Goal: Task Accomplishment & Management: Manage account settings

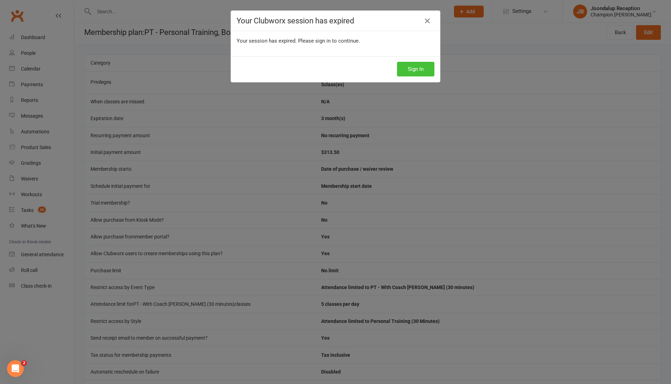
click at [419, 73] on button "Sign In" at bounding box center [415, 69] width 37 height 15
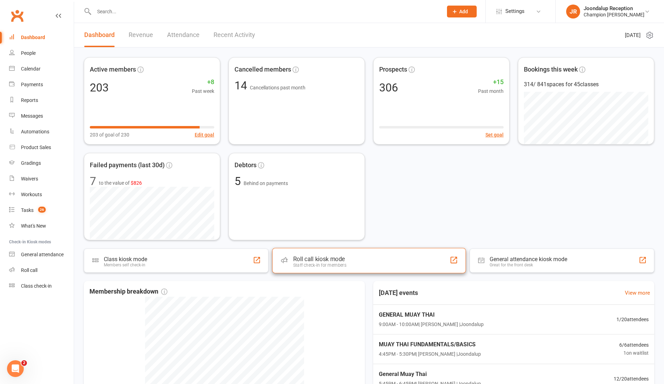
click at [341, 262] on div "Roll call kiosk mode" at bounding box center [319, 259] width 53 height 7
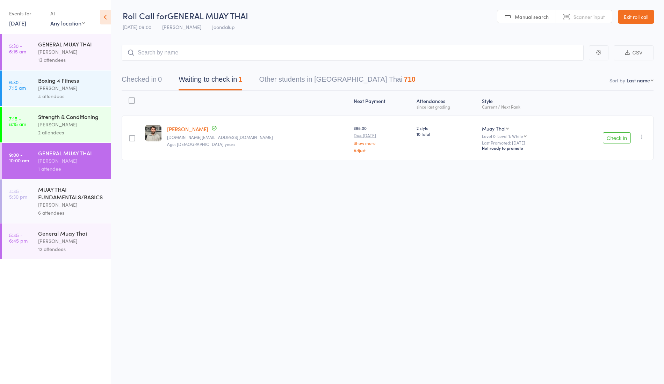
click at [71, 119] on div "Strength & Conditioning" at bounding box center [71, 117] width 67 height 8
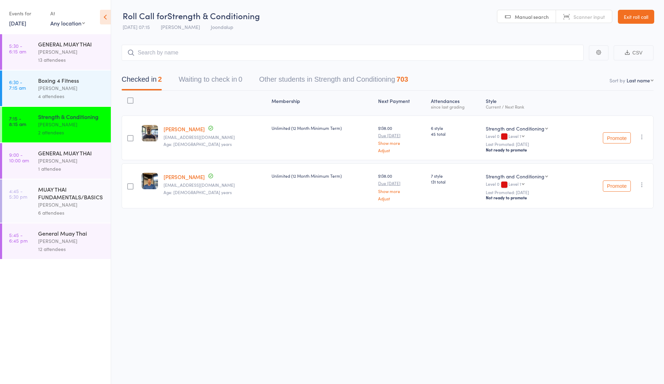
click at [54, 147] on div "GENERAL MUAY THAI Ren Kophamel 1 attendee" at bounding box center [74, 161] width 73 height 36
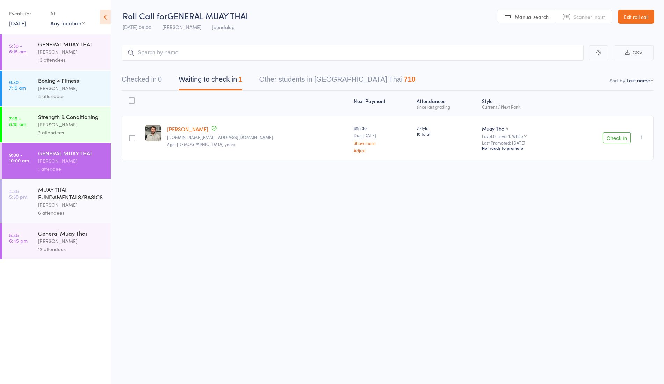
click at [180, 130] on link "Luke Allsop" at bounding box center [187, 128] width 41 height 7
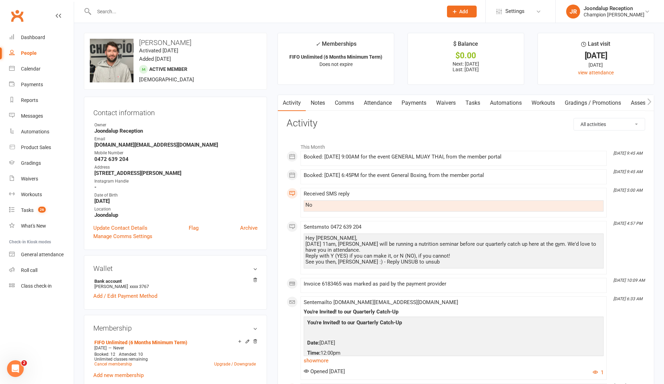
click at [128, 15] on input "text" at bounding box center [265, 12] width 346 height 10
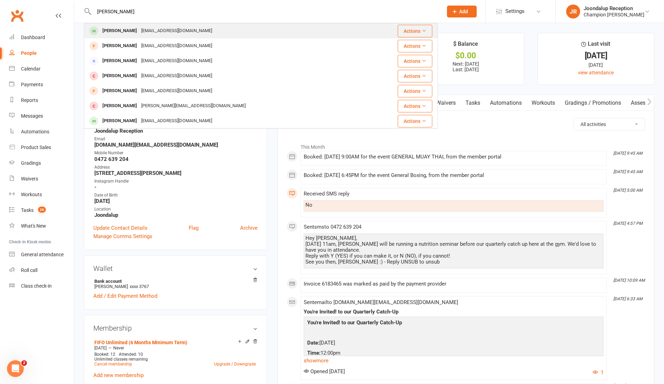
type input "andrew"
click at [139, 31] on div "neho19@gmail.com" at bounding box center [176, 31] width 75 height 10
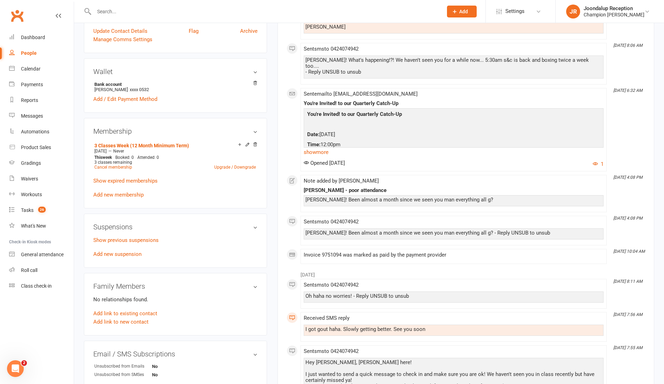
scroll to position [225, 0]
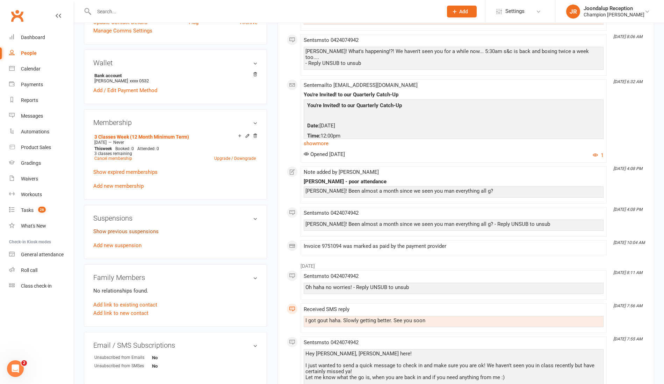
click at [142, 233] on link "Show previous suspensions" at bounding box center [125, 231] width 65 height 6
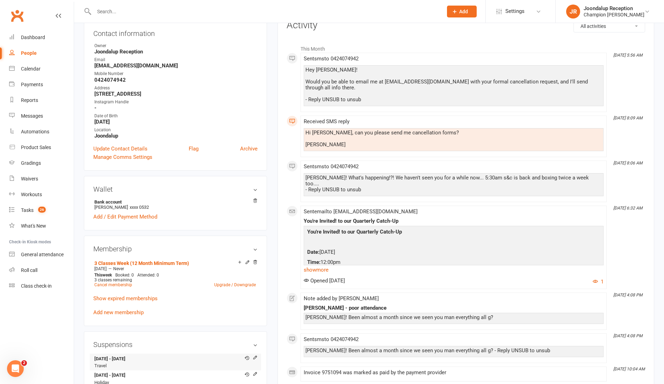
scroll to position [103, 0]
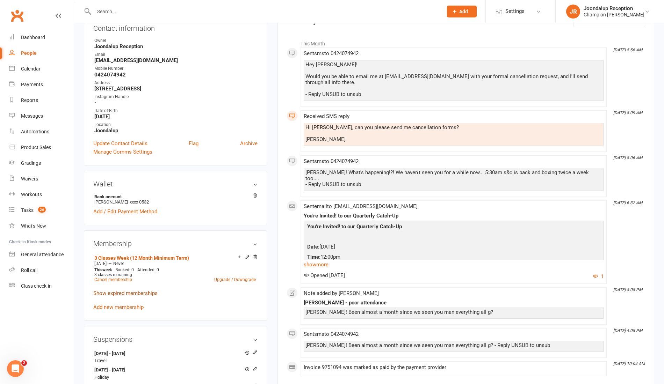
click at [137, 290] on link "Show expired memberships" at bounding box center [125, 293] width 64 height 6
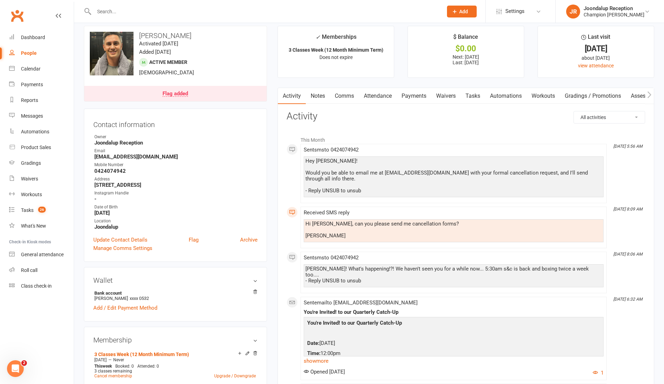
scroll to position [0, 0]
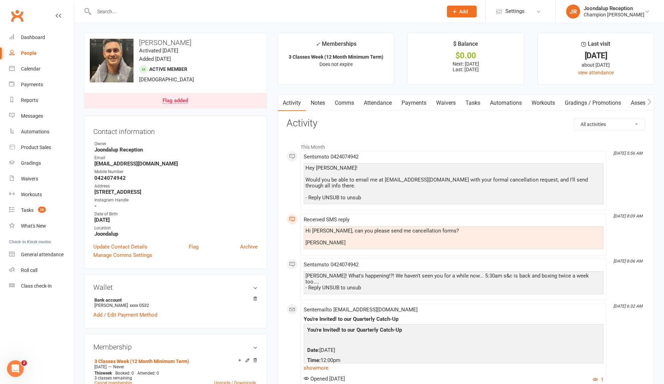
click at [419, 100] on link "Payments" at bounding box center [413, 103] width 35 height 16
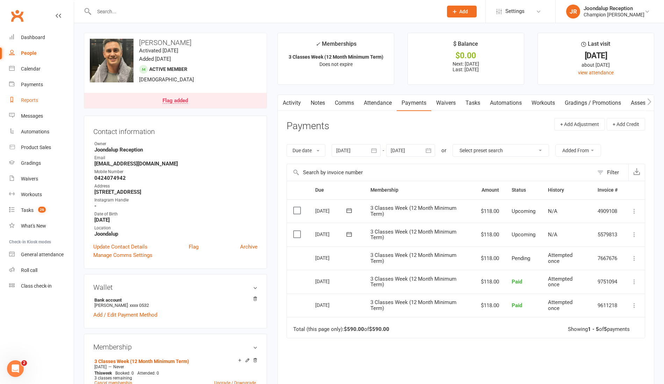
click at [42, 98] on link "Reports" at bounding box center [41, 101] width 65 height 16
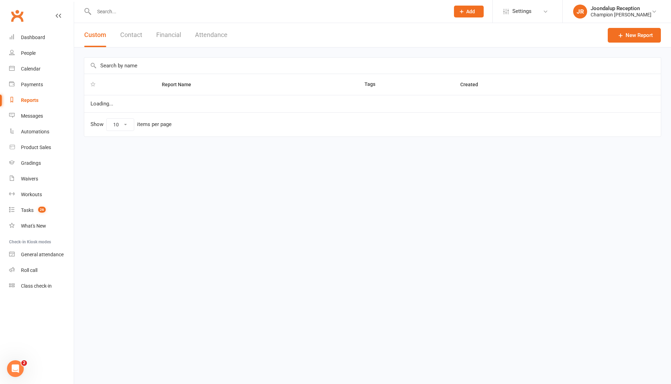
select select "50"
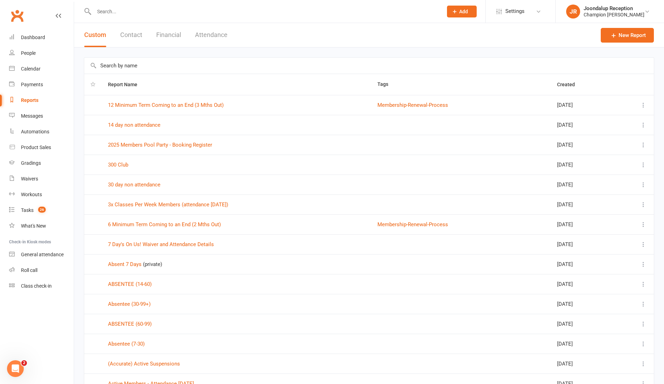
click at [145, 63] on input "text" at bounding box center [368, 66] width 569 height 16
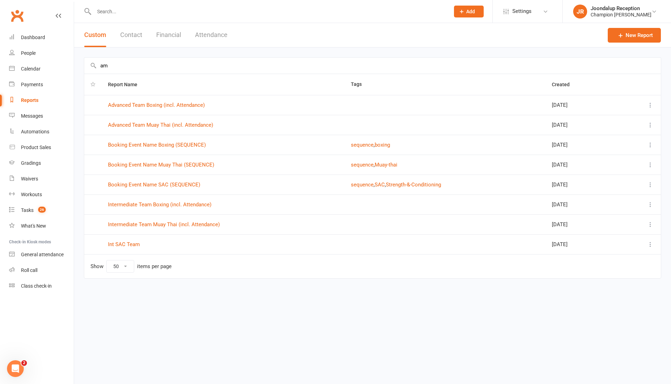
type input "a"
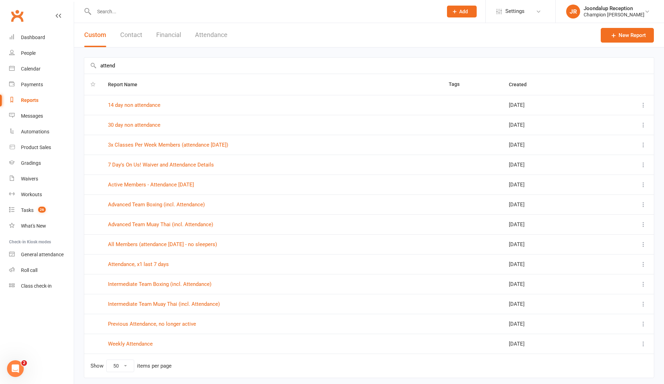
type input "attenda"
click at [209, 24] on button "Attendance" at bounding box center [211, 35] width 32 height 24
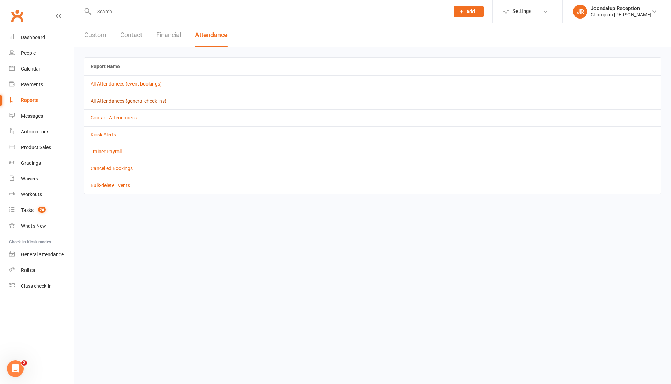
click at [155, 101] on link "All Attendances (general check-ins)" at bounding box center [128, 101] width 76 height 6
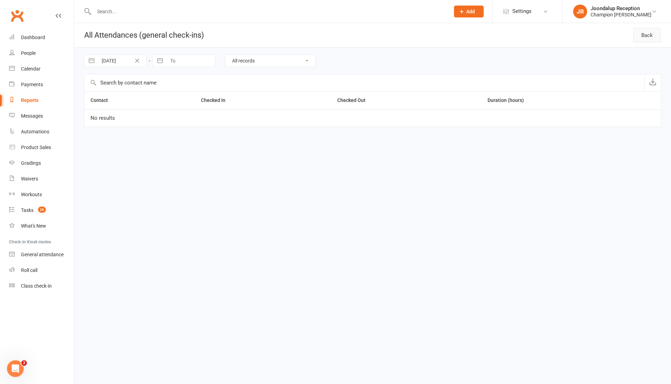
click at [645, 34] on link "Back" at bounding box center [647, 35] width 28 height 15
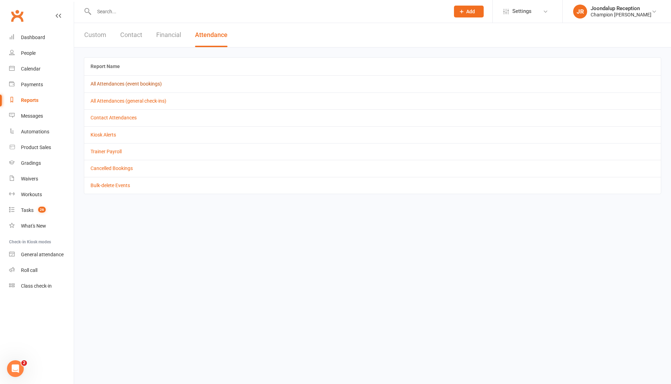
click at [142, 84] on link "All Attendances (event bookings)" at bounding box center [125, 84] width 71 height 6
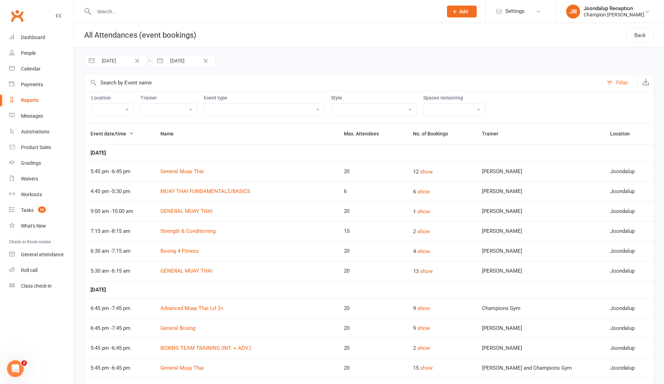
click at [91, 59] on button "button" at bounding box center [91, 61] width 13 height 12
select select "6"
select select "2025"
select select "7"
select select "2025"
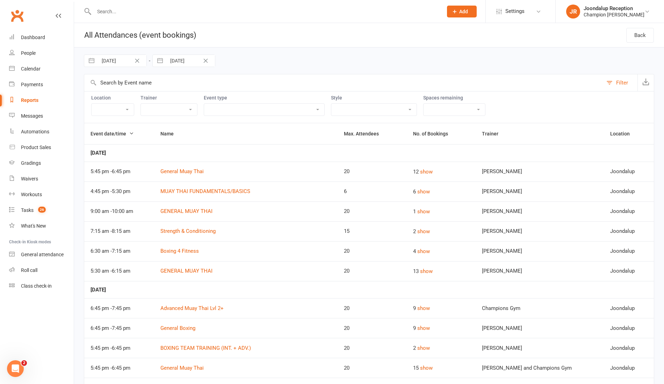
select select "8"
select select "2025"
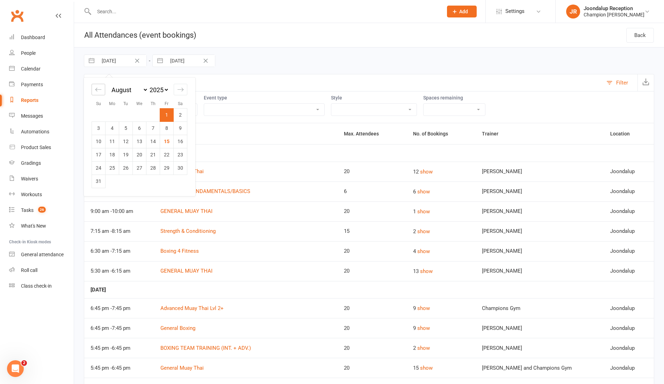
click at [92, 87] on div "Move backward to switch to the previous month." at bounding box center [99, 90] width 14 height 12
select select "5"
select select "2025"
click at [95, 91] on icon "Move backward to switch to the previous month." at bounding box center [98, 89] width 7 height 7
select select "4"
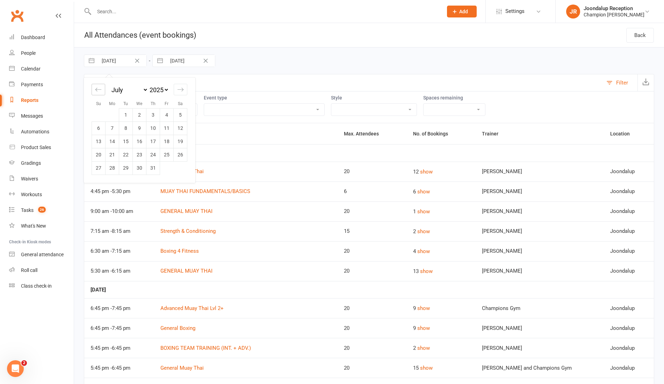
select select "2025"
click at [98, 115] on td "1" at bounding box center [99, 114] width 14 height 13
type input "01 Jun 2025"
click at [161, 61] on button "button" at bounding box center [160, 61] width 13 height 12
select select "6"
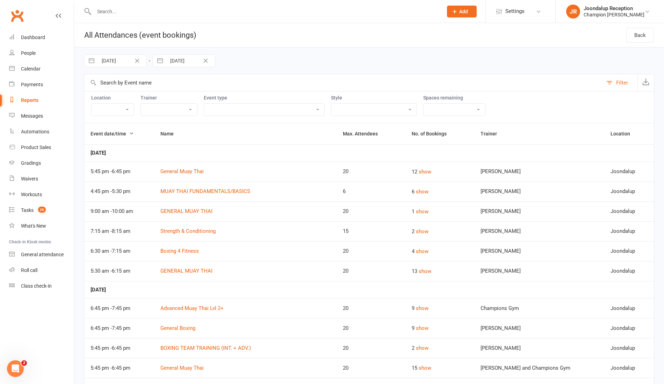
select select "2025"
select select "7"
select select "2025"
select select "8"
select select "2025"
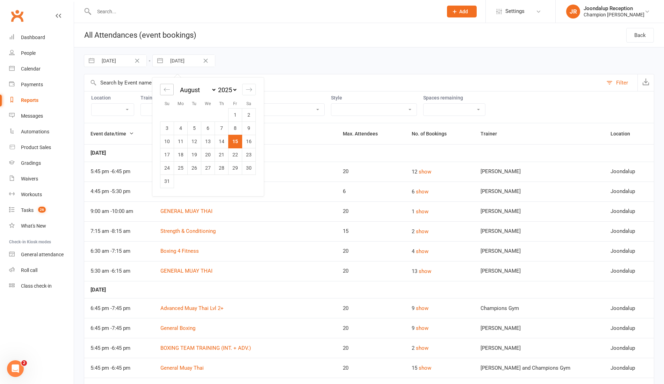
click at [166, 90] on icon "Move backward to switch to the previous month." at bounding box center [166, 89] width 7 height 7
select select "5"
select select "2025"
click at [165, 89] on icon "Move backward to switch to the previous month." at bounding box center [166, 89] width 7 height 7
select select "4"
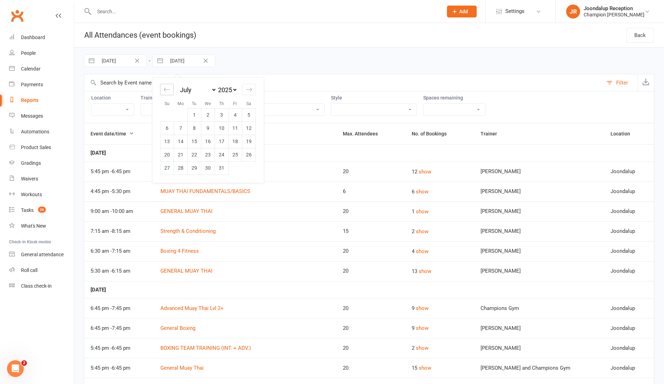
select select "2025"
click at [179, 168] on td "30" at bounding box center [181, 167] width 14 height 13
type input "30 Jun 2025"
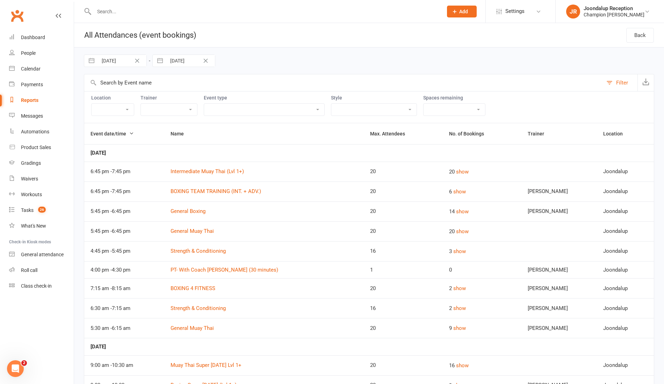
click at [177, 107] on select "Champions Gym Thomas Mitchell Cooper Kempton William Parkes Krishan Nain Dina S…" at bounding box center [169, 110] width 56 height 12
select select "52888"
click at [141, 104] on select "Champions Gym Thomas Mitchell Cooper Kempton William Parkes Krishan Nain Dina S…" at bounding box center [169, 110] width 56 height 12
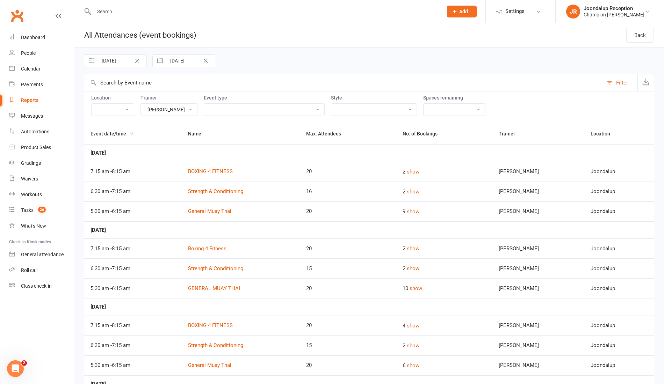
click at [128, 104] on select "Highgate Joondalup Myaree" at bounding box center [113, 110] width 42 height 12
click at [294, 104] on select "Admin Class Club Cleaning Member Event Pack Down/End of Shift PT - Boxing (30 m…" at bounding box center [264, 110] width 120 height 12
select select "22105"
click at [204, 104] on select "Admin Class Club Cleaning Member Event Pack Down/End of Shift PT - Boxing (30 m…" at bounding box center [264, 110] width 120 height 12
click at [456, 115] on div "Location Highgate Joondalup Myaree Trainer Champions Gym Thomas Mitchell Cooper…" at bounding box center [369, 107] width 570 height 32
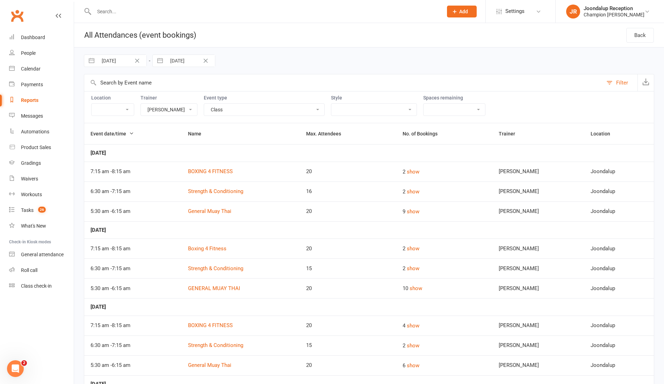
click at [441, 107] on select "Full - no free spaces 1 2 3 4 5 6 7 8 9 10 More than 10 Over-booked No limit" at bounding box center [453, 110] width 61 height 12
drag, startPoint x: 441, startPoint y: 107, endPoint x: 453, endPoint y: 107, distance: 11.2
click at [453, 107] on select "Full - no free spaces 1 2 3 4 5 6 7 8 9 10 More than 10 Over-booked No limit" at bounding box center [453, 110] width 61 height 12
click at [543, 107] on div "Location Highgate Joondalup Myaree Trainer Champions Gym Thomas Mitchell Cooper…" at bounding box center [369, 107] width 570 height 32
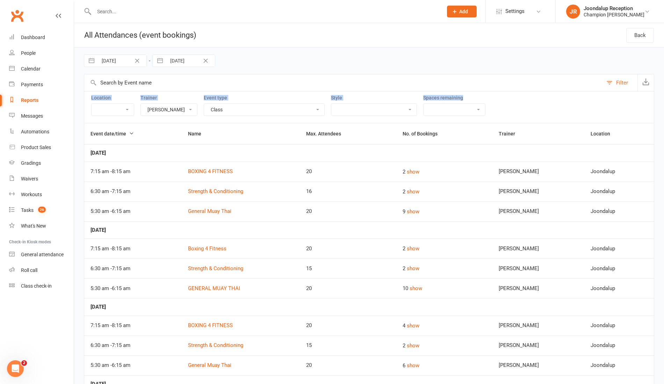
drag, startPoint x: 661, startPoint y: 88, endPoint x: 663, endPoint y: 97, distance: 9.9
click at [648, 83] on icon "button" at bounding box center [645, 81] width 7 height 7
click at [36, 97] on link "Reports" at bounding box center [41, 101] width 65 height 16
select select "50"
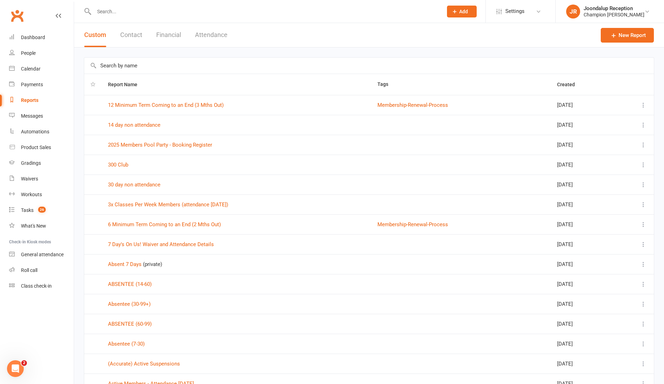
click at [212, 34] on button "Attendance" at bounding box center [211, 35] width 32 height 24
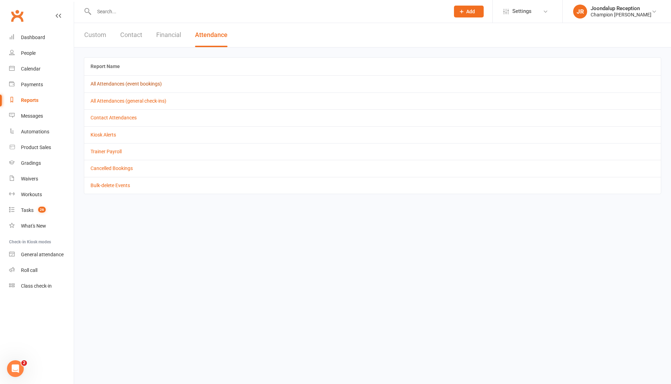
click at [121, 86] on link "All Attendances (event bookings)" at bounding box center [125, 84] width 71 height 6
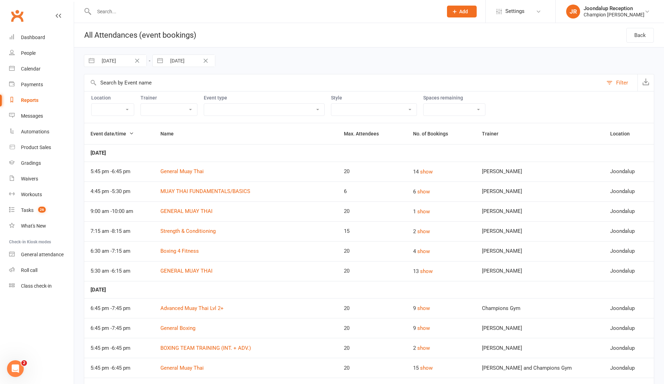
click at [98, 59] on input "01 Aug 2025" at bounding box center [122, 61] width 49 height 12
select select "6"
select select "2025"
select select "7"
select select "2025"
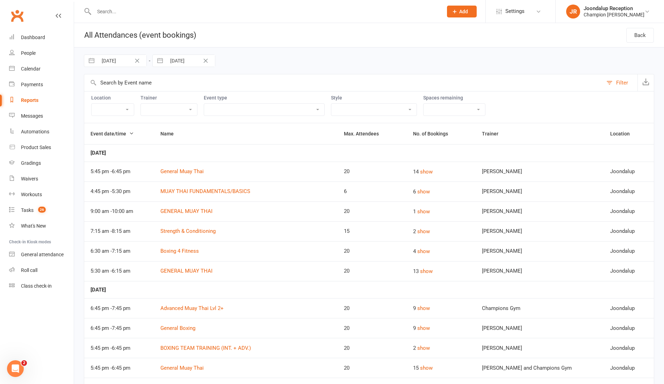
select select "8"
select select "2025"
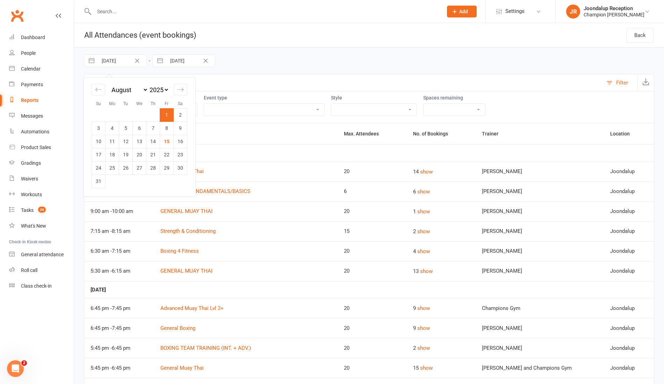
click at [98, 59] on input "01 Aug 2025" at bounding box center [122, 61] width 49 height 12
click at [94, 93] on div "Move backward to switch to the previous month." at bounding box center [99, 90] width 14 height 12
select select "5"
select select "2025"
click at [120, 115] on td "1" at bounding box center [126, 114] width 14 height 13
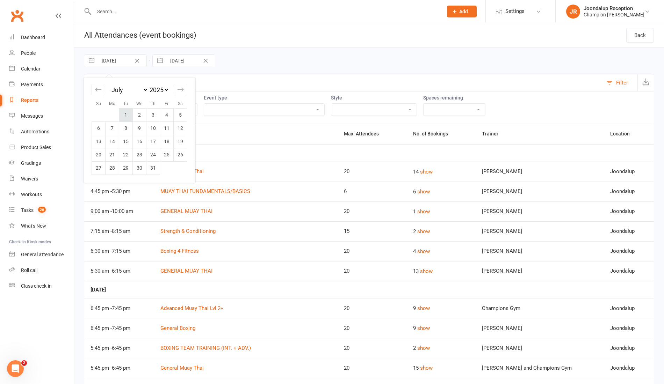
type input "01 Jul 2025"
select select "6"
select select "2025"
select select "7"
select select "2025"
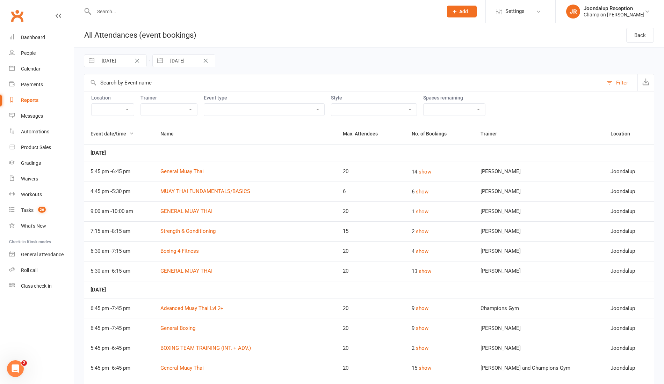
select select "8"
select select "2025"
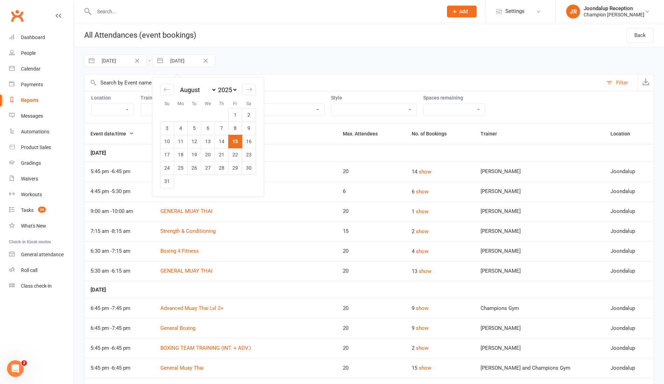
click at [176, 60] on input "[DATE]" at bounding box center [190, 61] width 49 height 12
click at [163, 88] on icon "Move backward to switch to the previous month." at bounding box center [166, 89] width 7 height 7
select select "5"
select select "2025"
click at [224, 169] on td "31" at bounding box center [222, 167] width 14 height 13
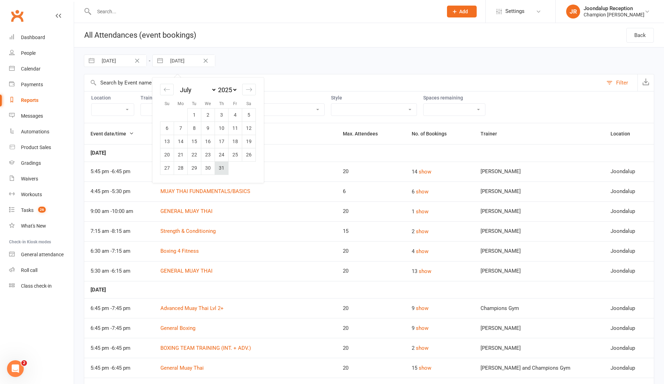
type input "31 Jul 2025"
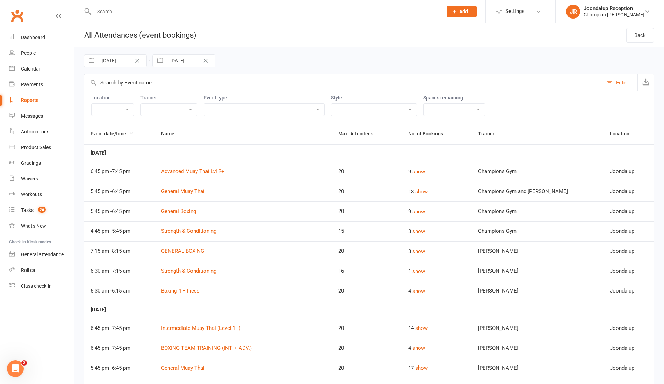
click at [263, 105] on select "Admin Class Club Cleaning Member Event Pack Down/End of Shift PT - Boxing (30 m…" at bounding box center [264, 110] width 120 height 12
select select "22105"
click at [204, 104] on select "Admin Class Club Cleaning Member Event Pack Down/End of Shift PT - Boxing (30 m…" at bounding box center [264, 110] width 120 height 12
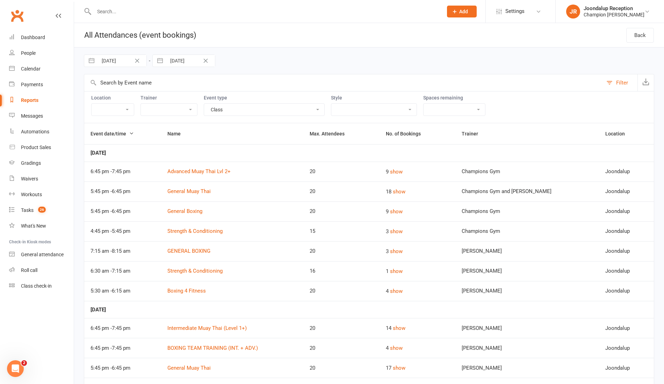
click at [151, 110] on select "Champions Gym Thomas Mitchell Cooper Kempton William Parkes Krishan Nain Dina S…" at bounding box center [169, 110] width 56 height 12
select select "52888"
click at [141, 104] on select "Champions Gym Thomas Mitchell Cooper Kempton William Parkes Krishan Nain Dina S…" at bounding box center [169, 110] width 56 height 12
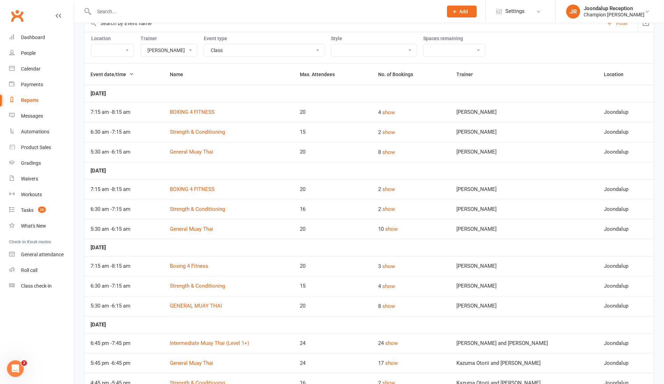
scroll to position [46, 0]
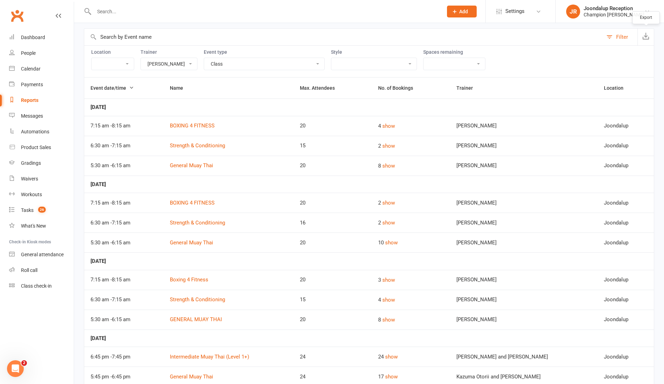
click at [649, 38] on icon "button" at bounding box center [645, 35] width 7 height 7
click at [36, 213] on link "Tasks 26" at bounding box center [41, 211] width 65 height 16
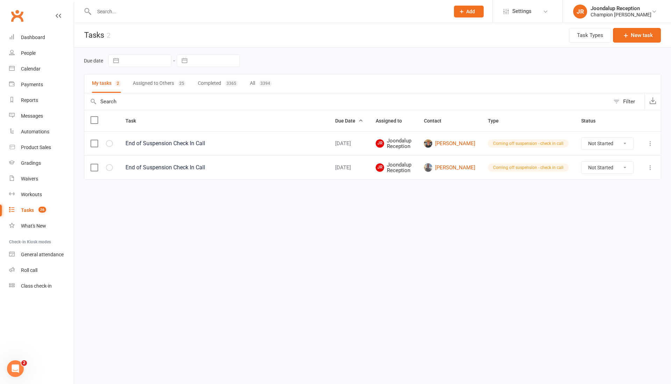
select select "6"
select select "2025"
select select "7"
select select "2025"
select select "8"
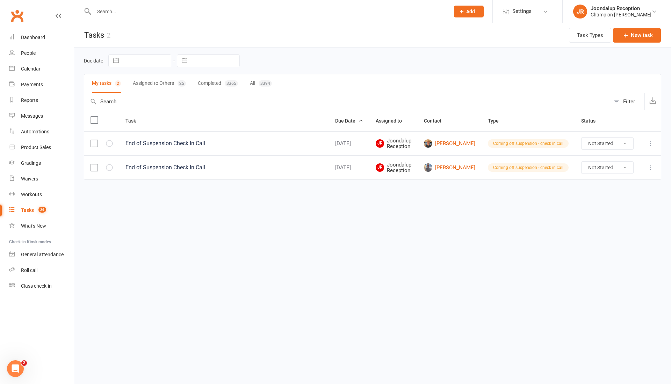
select select "2025"
click at [145, 60] on input "text" at bounding box center [146, 61] width 49 height 12
click at [121, 87] on icon "Move backward to switch to the previous month." at bounding box center [122, 89] width 7 height 7
select select "5"
select select "2025"
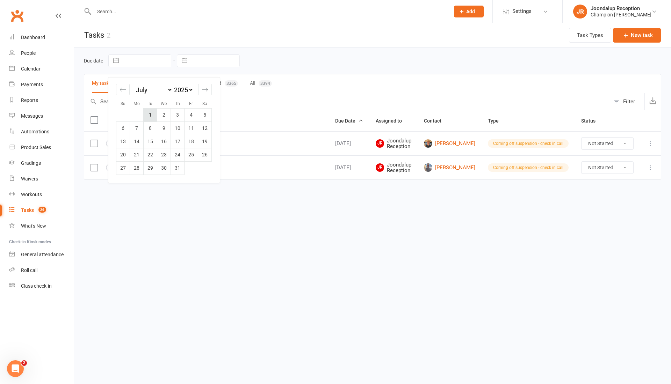
click at [156, 113] on td "1" at bounding box center [151, 114] width 14 height 13
type input "01 Jul 2025"
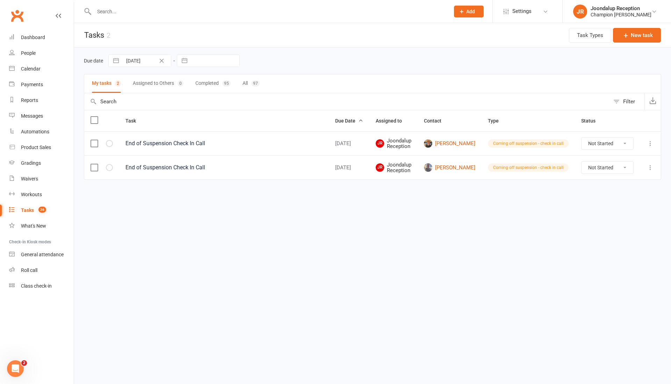
click at [202, 58] on input "text" at bounding box center [215, 61] width 49 height 12
select select "6"
select select "2025"
select select "7"
select select "2025"
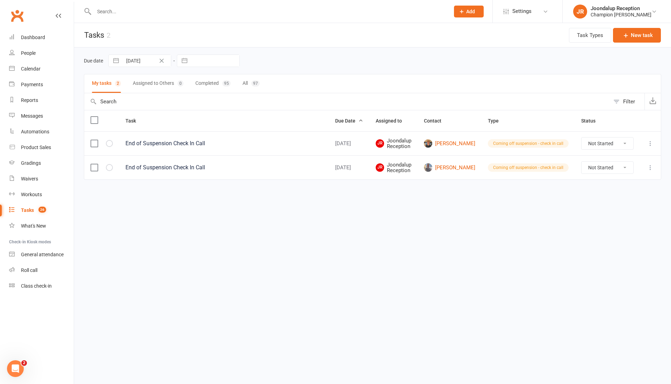
select select "8"
select select "2025"
click at [191, 89] on icon "Move backward to switch to the previous month." at bounding box center [191, 89] width 6 height 3
select select "5"
select select "2025"
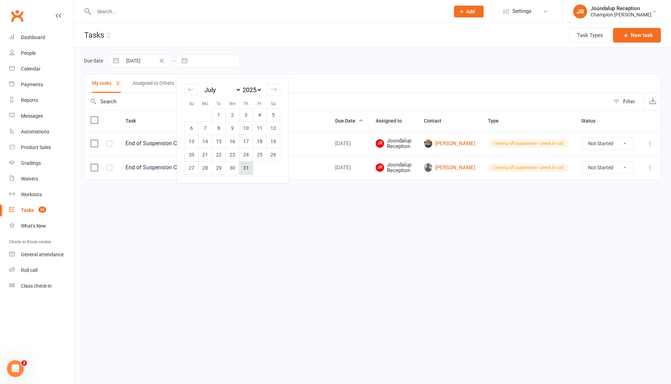
click at [247, 170] on td "31" at bounding box center [246, 167] width 14 height 13
type input "31 Jul 2025"
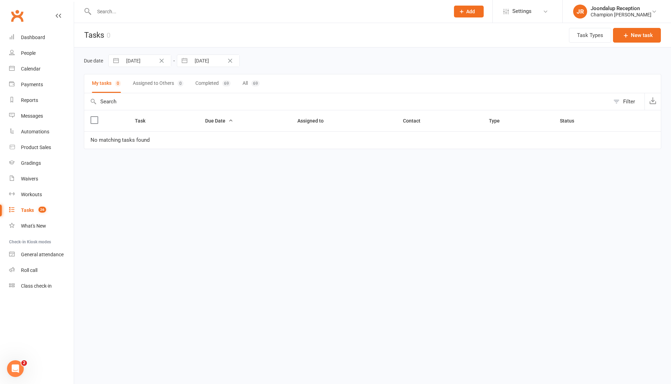
click at [149, 80] on button "Assigned to Others 0" at bounding box center [158, 83] width 51 height 19
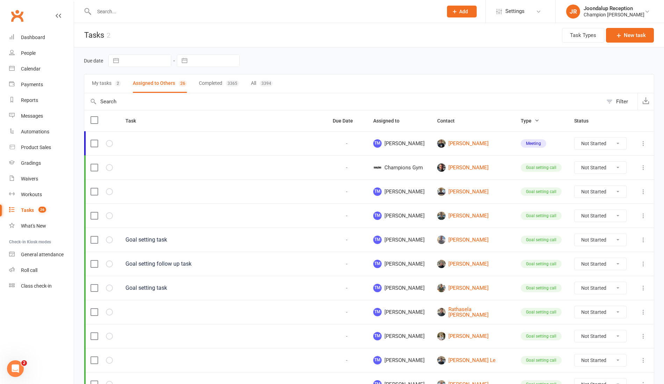
drag, startPoint x: 149, startPoint y: 80, endPoint x: 527, endPoint y: 117, distance: 379.7
click at [616, 102] on button "Filter" at bounding box center [619, 101] width 35 height 17
select select "incomplete"
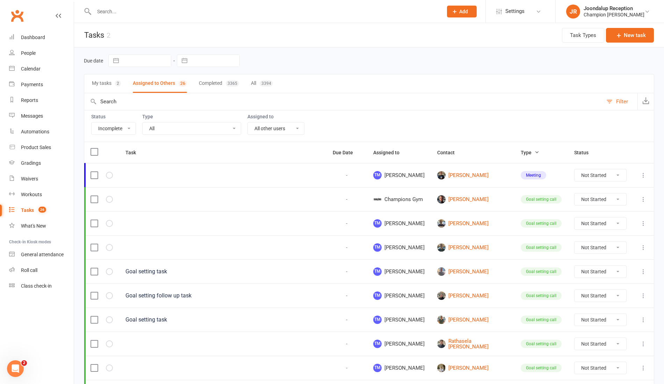
click at [291, 124] on select "All Me All other users Helen Bologa Champions Gym David Angeleski Thomas Mitche…" at bounding box center [276, 129] width 56 height 12
select select "52888"
click at [249, 123] on select "All Me All other users Helen Bologa Champions Gym David Angeleski Thomas Mitche…" at bounding box center [276, 129] width 56 height 12
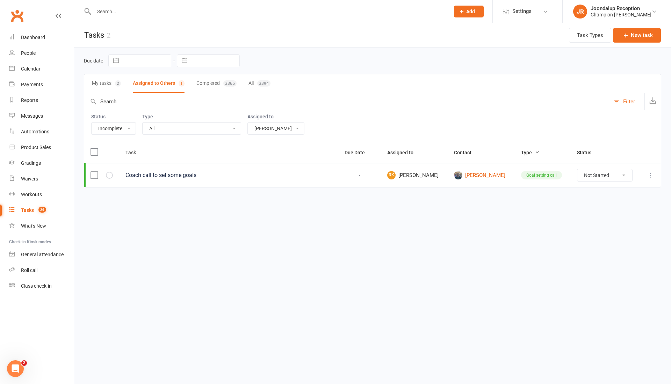
click at [136, 10] on input "text" at bounding box center [268, 12] width 353 height 10
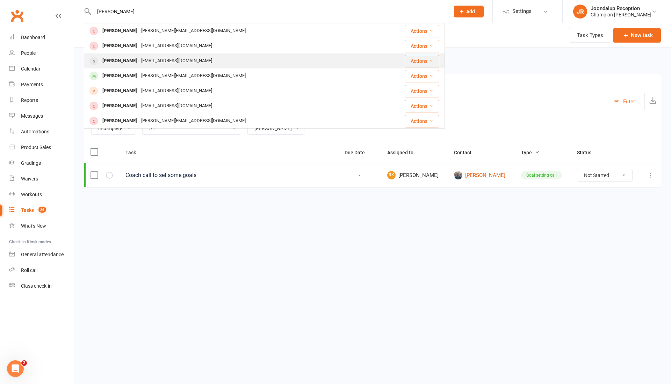
type input "[PERSON_NAME]"
click at [144, 58] on div "[EMAIL_ADDRESS][DOMAIN_NAME]" at bounding box center [176, 61] width 75 height 10
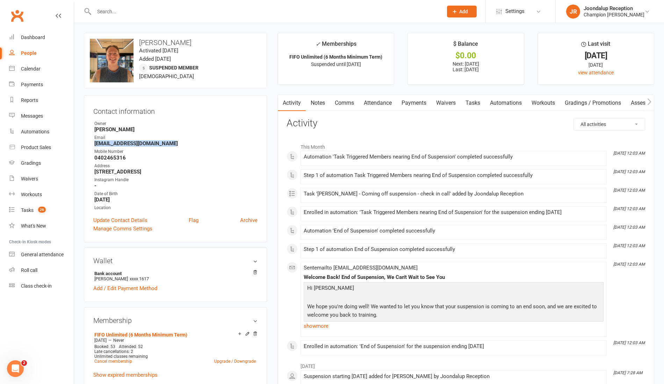
drag, startPoint x: 170, startPoint y: 144, endPoint x: 92, endPoint y: 142, distance: 78.3
click at [92, 142] on div "Contact information Owner Rikki Vallance Email charlesvanboxel@hotmail.com Mobi…" at bounding box center [175, 168] width 183 height 147
copy strong "[EMAIL_ADDRESS][DOMAIN_NAME]"
click at [30, 182] on link "Waivers" at bounding box center [41, 179] width 65 height 16
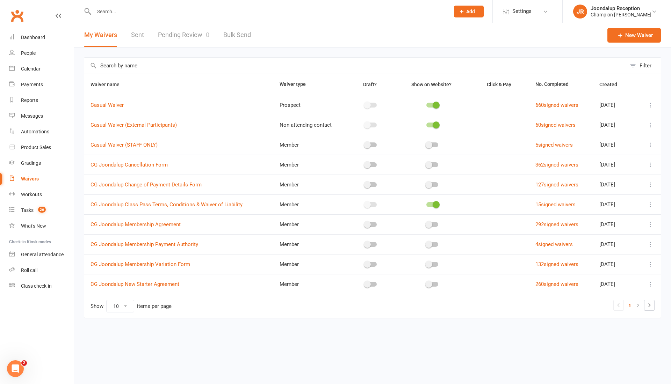
click at [649, 159] on td at bounding box center [648, 165] width 24 height 20
click at [649, 163] on icon at bounding box center [649, 164] width 7 height 7
click at [625, 202] on link "Copy external link to clipboard" at bounding box center [613, 206] width 82 height 14
click at [125, 13] on input "text" at bounding box center [268, 12] width 353 height 10
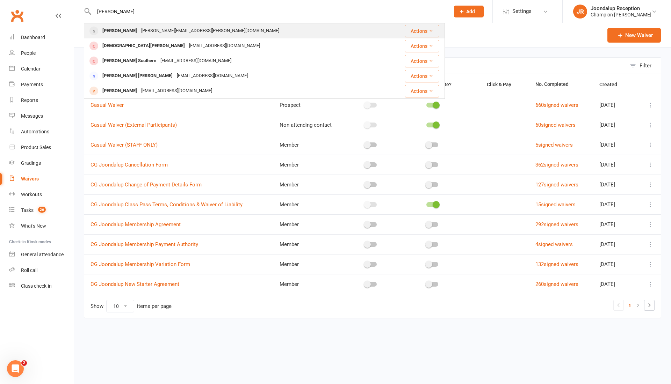
type input "reese"
click at [122, 29] on div "[PERSON_NAME]" at bounding box center [119, 31] width 39 height 10
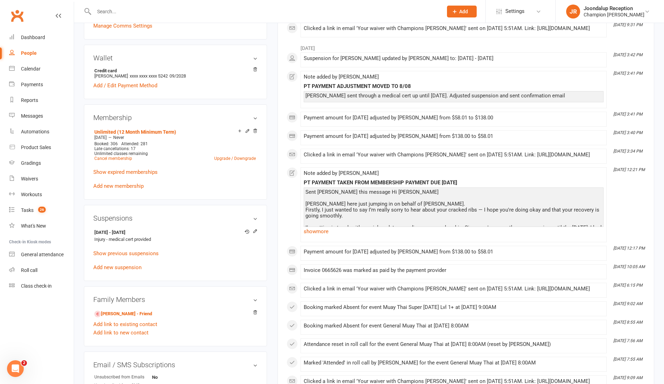
scroll to position [210, 0]
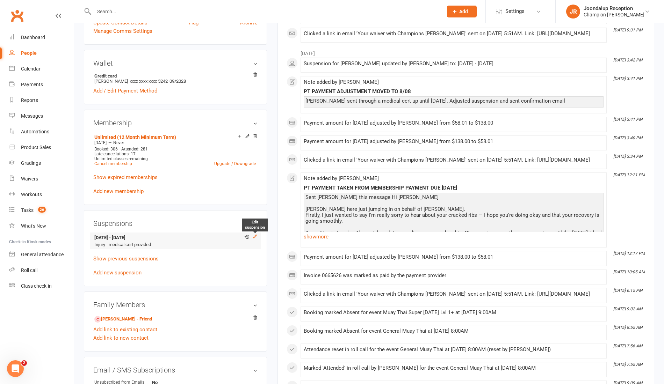
click at [255, 235] on icon at bounding box center [254, 236] width 3 height 3
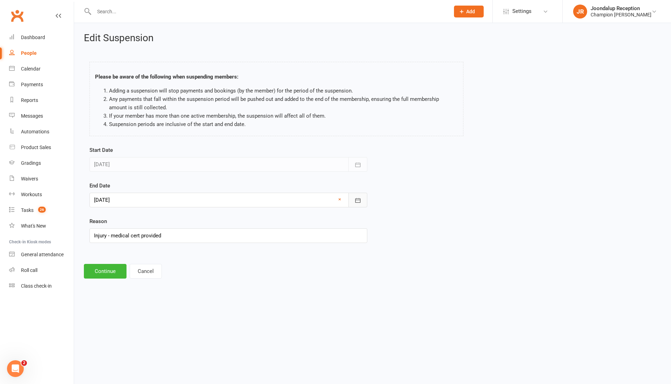
click at [358, 195] on button "button" at bounding box center [357, 200] width 19 height 15
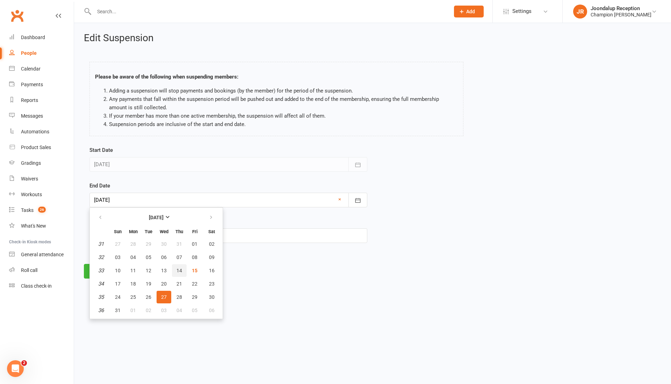
click at [183, 272] on button "14" at bounding box center [179, 270] width 15 height 13
type input "14 Aug 2025"
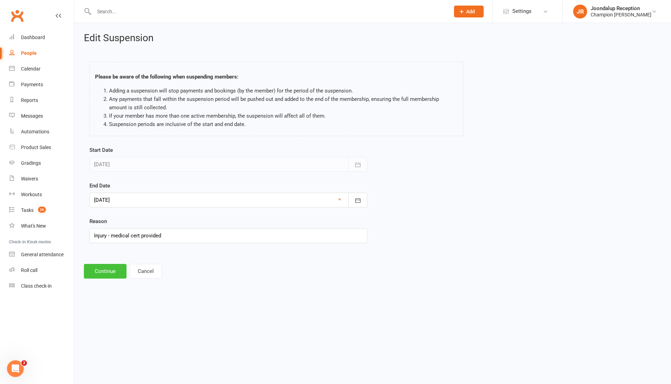
click at [95, 272] on button "Continue" at bounding box center [105, 271] width 43 height 15
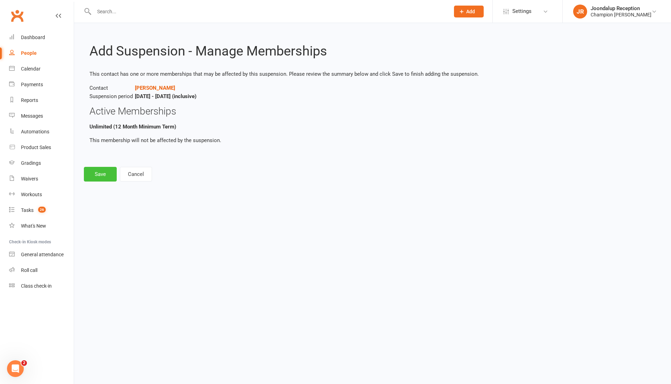
click at [103, 171] on button "Save" at bounding box center [100, 174] width 33 height 15
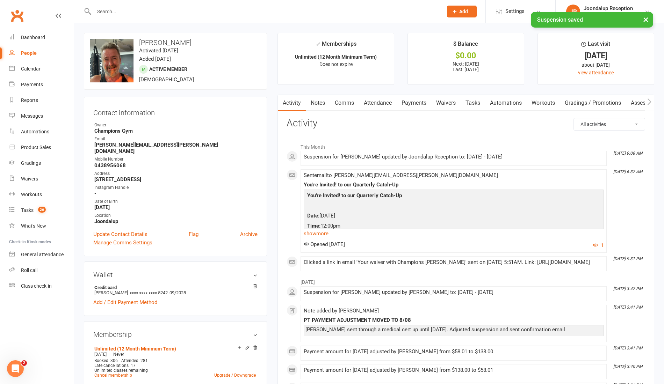
click at [423, 98] on link "Payments" at bounding box center [413, 103] width 35 height 16
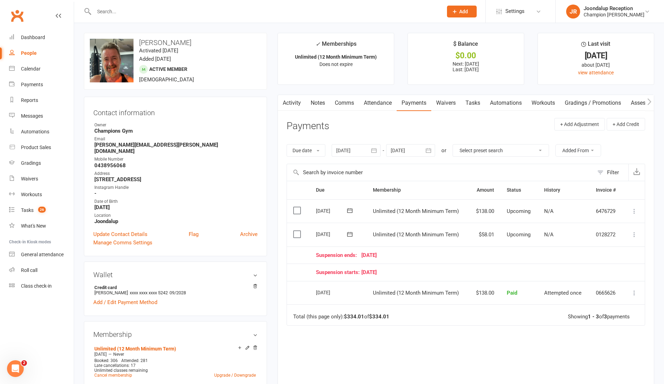
click at [433, 101] on link "Waivers" at bounding box center [445, 103] width 29 height 16
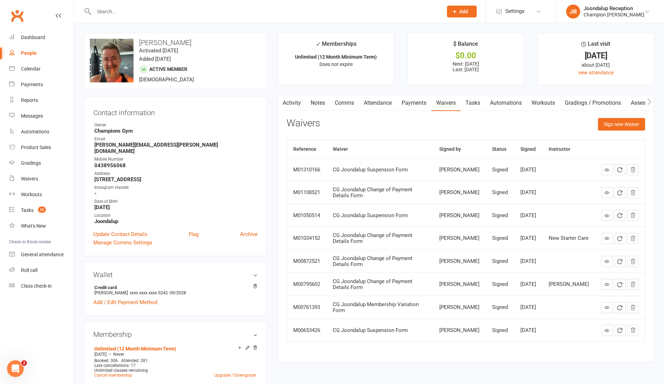
click at [366, 105] on link "Attendance" at bounding box center [378, 103] width 38 height 16
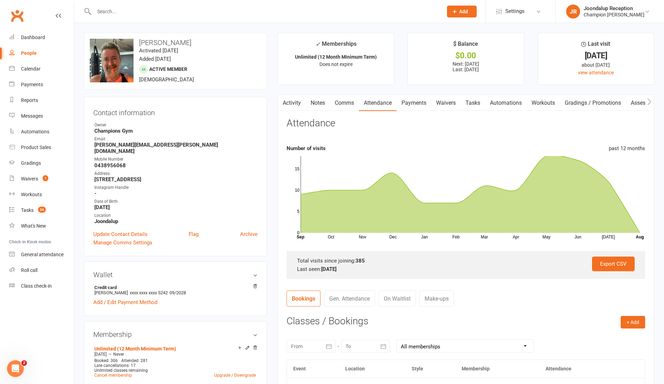
click at [143, 17] on div at bounding box center [261, 11] width 354 height 23
click at [128, 9] on input "text" at bounding box center [265, 12] width 346 height 10
click at [104, 17] on div at bounding box center [261, 11] width 354 height 23
click at [110, 14] on input "text" at bounding box center [265, 12] width 346 height 10
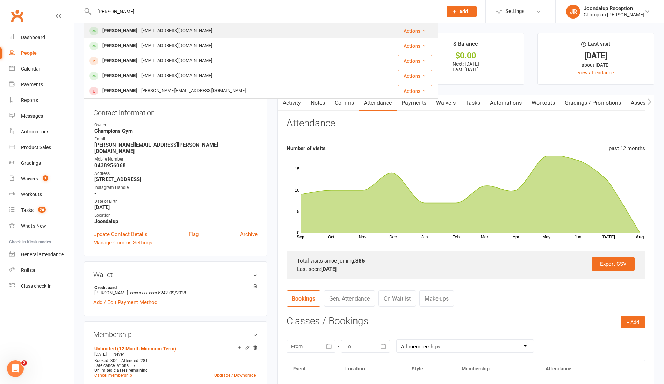
type input "[PERSON_NAME]"
click at [123, 31] on div "[PERSON_NAME]" at bounding box center [119, 31] width 39 height 10
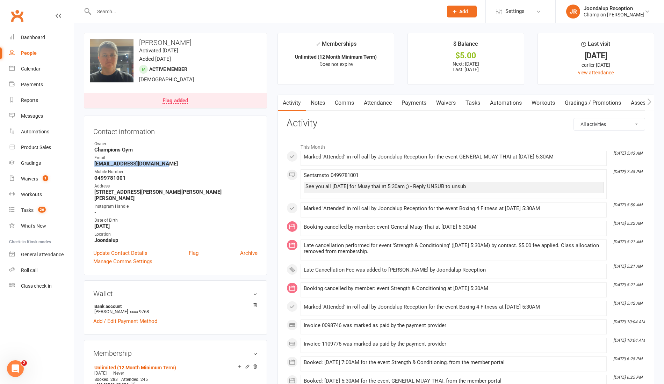
drag, startPoint x: 164, startPoint y: 163, endPoint x: 86, endPoint y: 164, distance: 77.9
click at [86, 164] on div "Contact information Owner Champions Gym Email [EMAIL_ADDRESS][DOMAIN_NAME] Mobi…" at bounding box center [175, 196] width 183 height 160
copy strong "[EMAIL_ADDRESS][DOMAIN_NAME]"
click at [30, 174] on link "Waivers 1" at bounding box center [41, 179] width 65 height 16
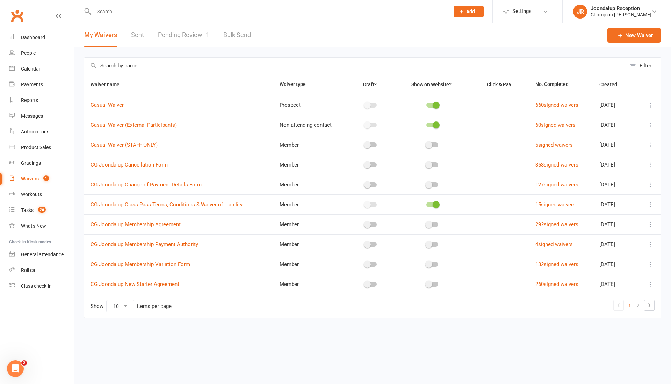
click at [651, 164] on icon at bounding box center [649, 164] width 7 height 7
click at [607, 207] on link "Copy external link to clipboard" at bounding box center [613, 206] width 82 height 14
click at [129, 11] on input "text" at bounding box center [268, 12] width 353 height 10
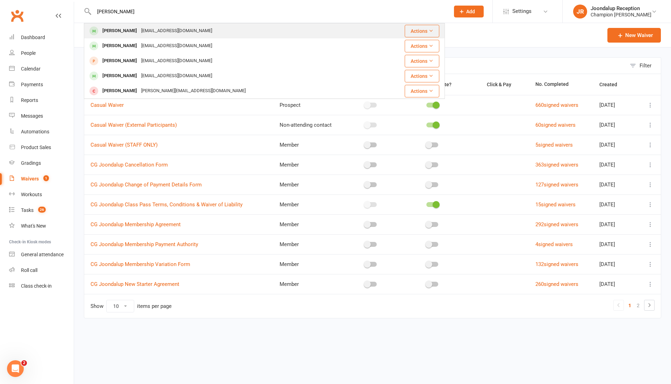
type input "[PERSON_NAME]"
click at [139, 27] on div "[EMAIL_ADDRESS][DOMAIN_NAME]" at bounding box center [176, 31] width 75 height 10
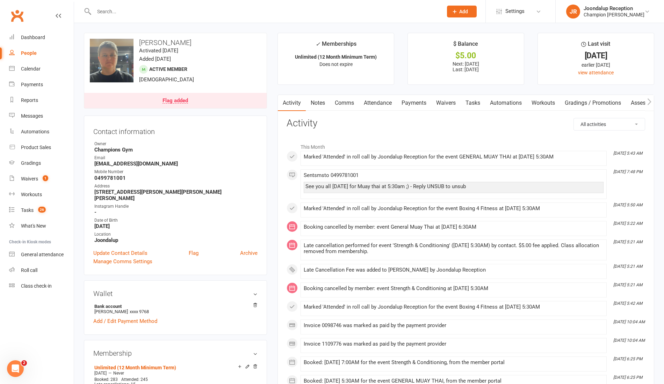
click at [349, 105] on link "Comms" at bounding box center [344, 103] width 29 height 16
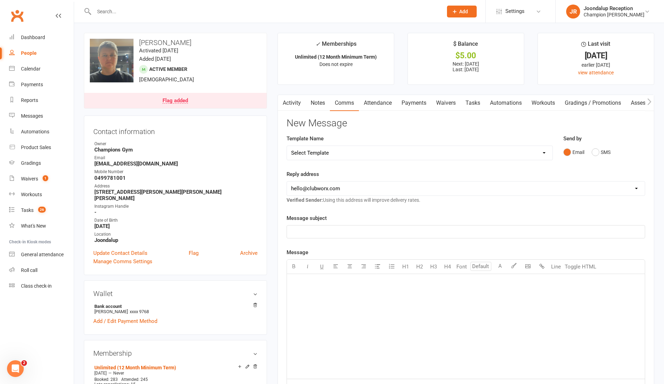
click at [466, 149] on select "Select Template [Email] Goal Setting Template [SMS] 14 days absence [Email] 202…" at bounding box center [419, 153] width 265 height 14
click at [287, 146] on select "Select Template [Email] Goal Setting Template [SMS] 14 days absence [Email] 202…" at bounding box center [419, 153] width 265 height 14
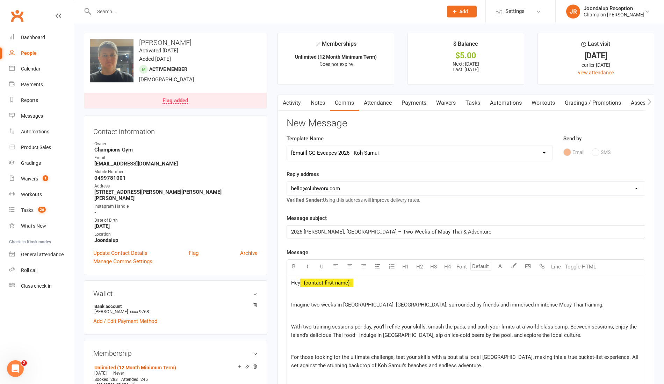
click at [528, 154] on select "Select Template [Email] Goal Setting Template [SMS] 14 days absence [Email] 202…" at bounding box center [419, 153] width 265 height 14
select select "6"
click at [287, 146] on select "Select Template [Email] Goal Setting Template [SMS] 14 days absence [Email] 202…" at bounding box center [419, 153] width 265 height 14
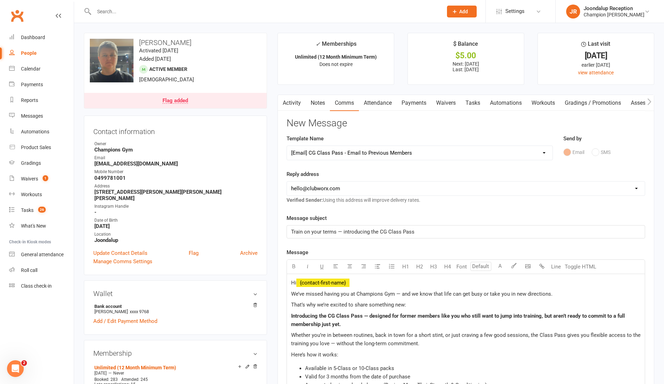
click at [585, 189] on select "[EMAIL_ADDRESS][DOMAIN_NAME] [EMAIL_ADDRESS][DOMAIN_NAME] [PERSON_NAME][EMAIL_A…" at bounding box center [466, 189] width 358 height 14
select select "1"
click at [287, 182] on select "[EMAIL_ADDRESS][DOMAIN_NAME] [EMAIL_ADDRESS][DOMAIN_NAME] [PERSON_NAME][EMAIL_A…" at bounding box center [466, 189] width 358 height 14
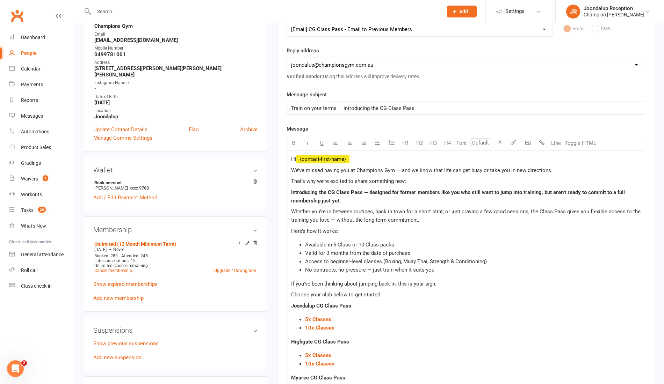
scroll to position [130, 0]
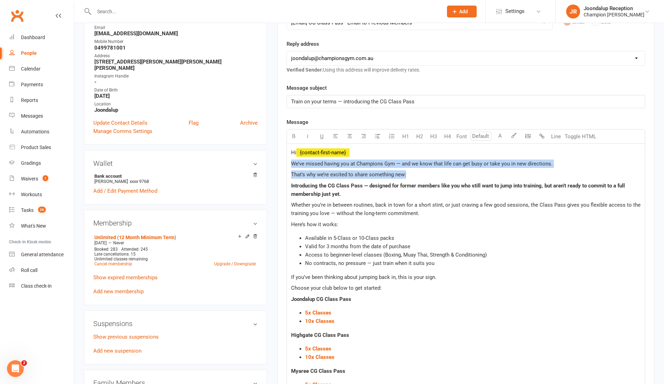
drag, startPoint x: 415, startPoint y: 174, endPoint x: 290, endPoint y: 165, distance: 126.0
click at [290, 165] on div "Hi ﻿ {contact-first-name} We’ve missed having you at Champions Gym — and we kno…" at bounding box center [466, 324] width 358 height 360
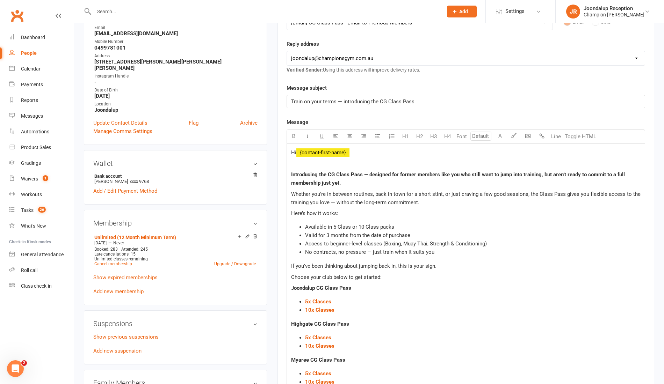
click at [371, 193] on span "Whether you’re in between routines, back in town for a short stint, or just cra…" at bounding box center [466, 198] width 351 height 15
drag, startPoint x: 339, startPoint y: 184, endPoint x: 320, endPoint y: 185, distance: 18.9
click at [320, 185] on p "Introducing the CG Class Pass — designed for former members like you who still …" at bounding box center [465, 178] width 349 height 17
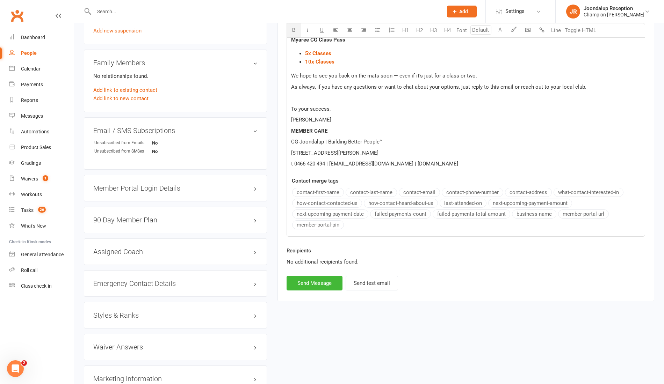
scroll to position [458, 0]
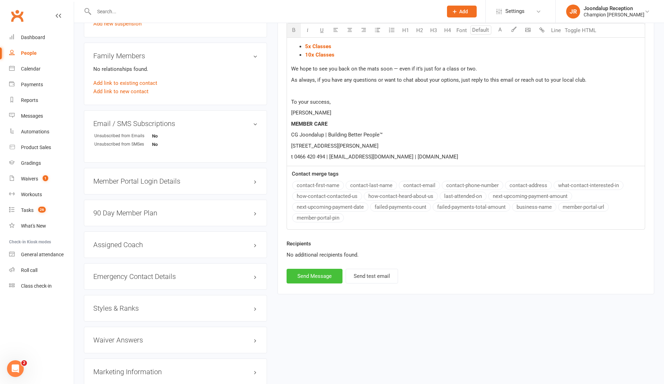
click at [298, 269] on button "Send Message" at bounding box center [314, 276] width 56 height 15
select select
select select "0"
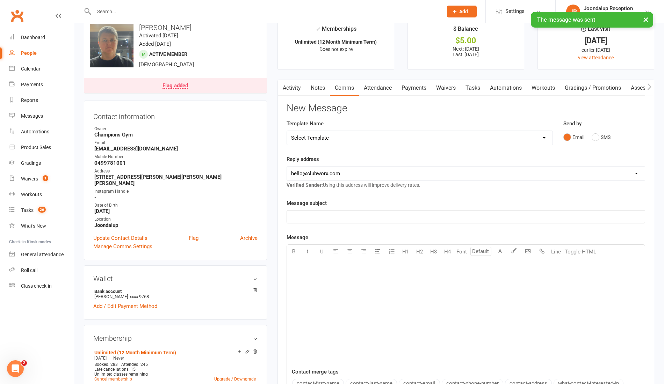
scroll to position [0, 0]
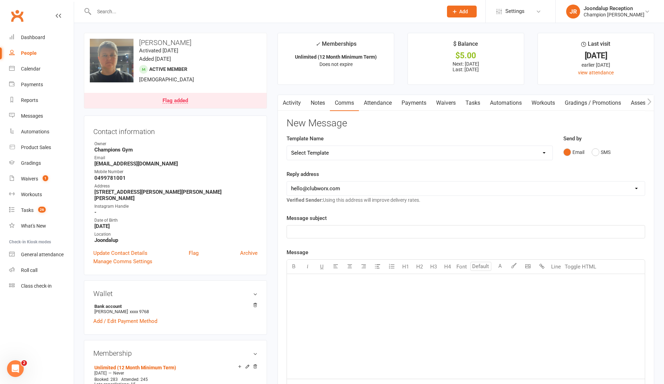
click at [316, 103] on link "Notes" at bounding box center [318, 103] width 24 height 16
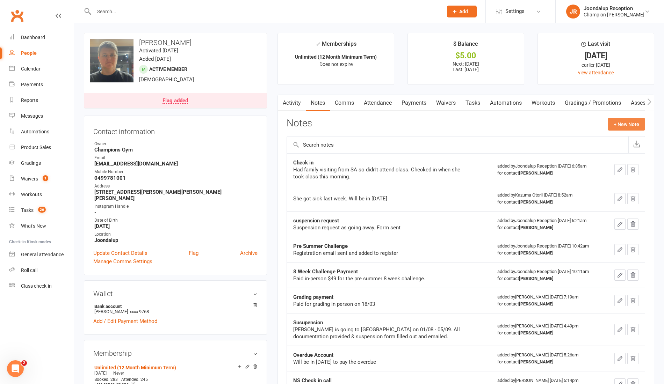
click at [623, 127] on button "+ New Note" at bounding box center [625, 124] width 37 height 13
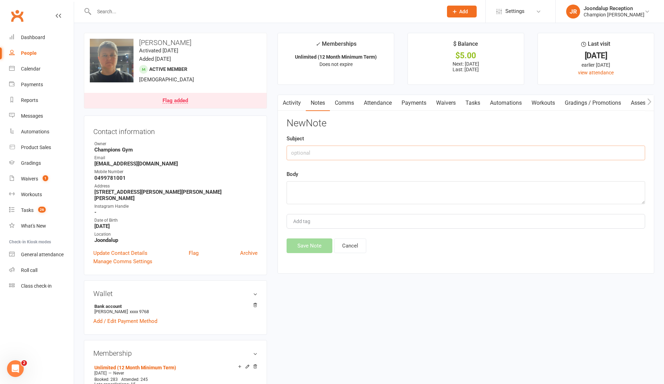
click at [390, 150] on input "text" at bounding box center [465, 153] width 358 height 15
type input "Cancellation"
click at [374, 195] on textarea at bounding box center [465, 192] width 358 height 23
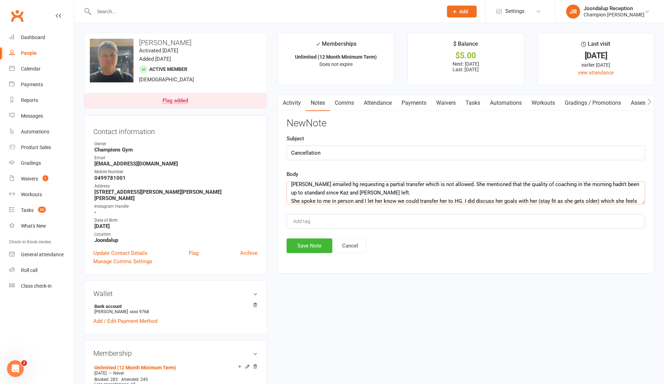
scroll to position [13, 0]
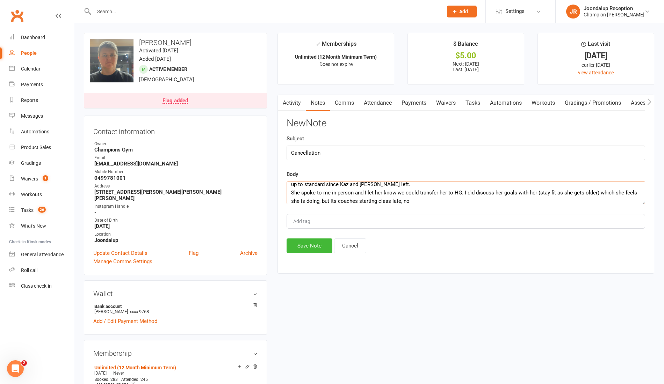
click at [329, 199] on textarea "[PERSON_NAME] emailed hg requesting a partial transfer which is not allowed. Sh…" at bounding box center [465, 192] width 358 height 23
click at [436, 201] on textarea "[PERSON_NAME] emailed hg requesting a partial transfer which is not allowed. Sh…" at bounding box center [465, 192] width 358 height 23
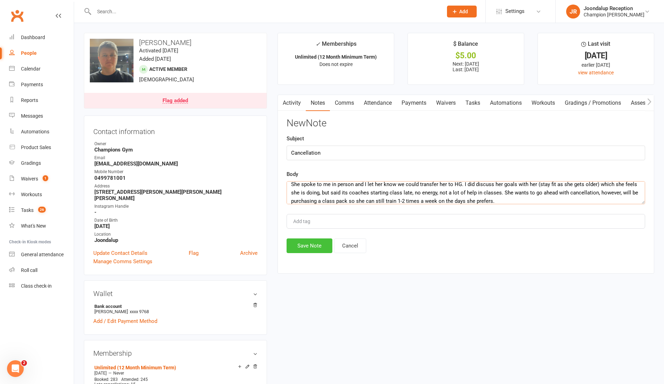
type textarea "[PERSON_NAME] emailed hg requesting a partial transfer which is not allowed. Sh…"
click at [313, 246] on button "Save Note" at bounding box center [309, 246] width 46 height 15
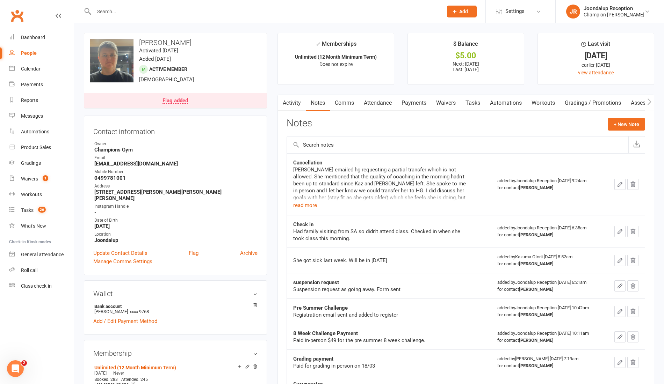
click at [120, 14] on input "text" at bounding box center [265, 12] width 346 height 10
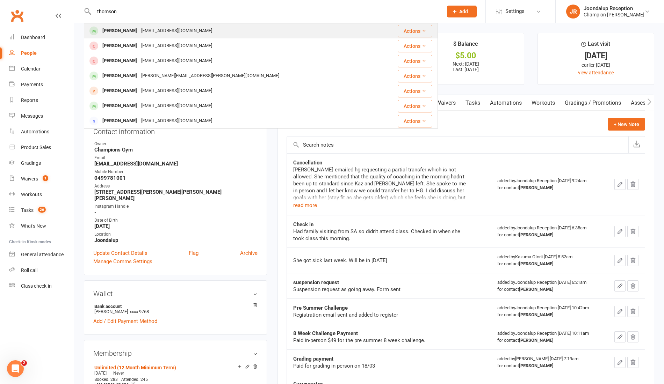
type input "thomson"
click at [125, 31] on div "[PERSON_NAME]" at bounding box center [119, 31] width 39 height 10
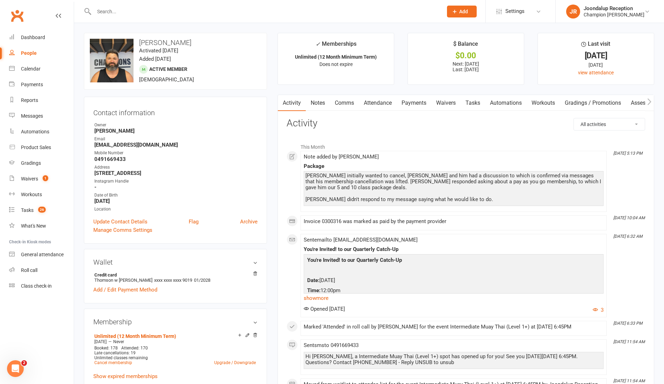
click at [316, 97] on link "Notes" at bounding box center [318, 103] width 24 height 16
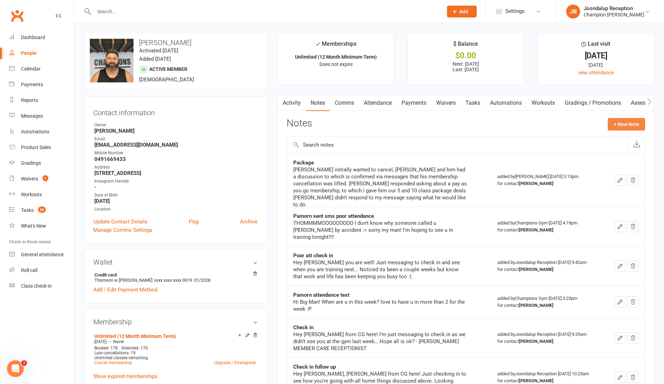
click at [625, 120] on button "+ New Note" at bounding box center [625, 124] width 37 height 13
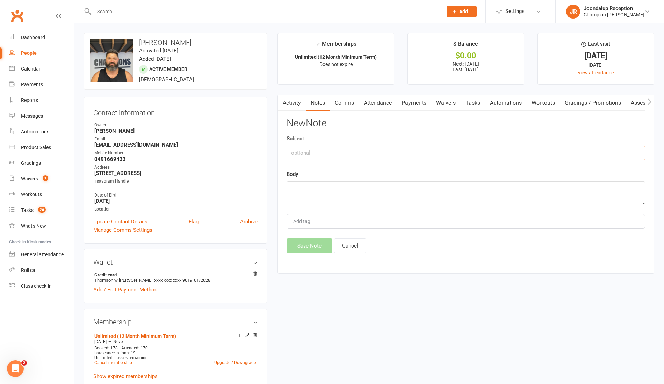
click at [387, 152] on input "text" at bounding box center [465, 153] width 358 height 15
type input "Cancellation"
click at [382, 185] on textarea at bounding box center [465, 192] width 358 height 23
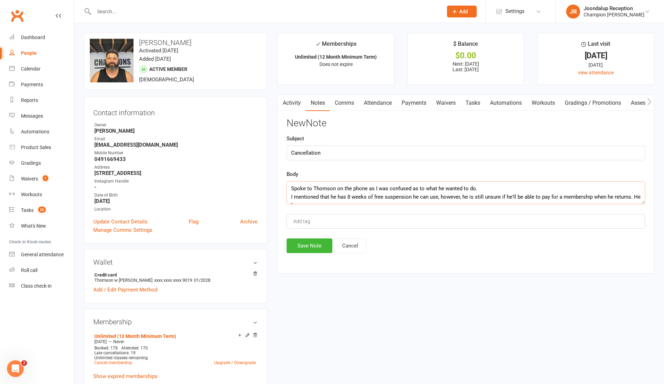
scroll to position [4, 0]
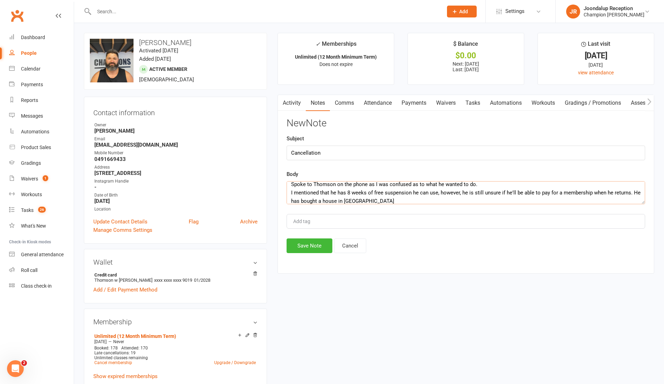
click at [345, 198] on textarea "Spoke to Thomson on the phone as I was confused as to what he wanted to do. I m…" at bounding box center [465, 192] width 358 height 23
click at [405, 196] on textarea "Spoke to Thomson on the phone as I was confused as to what he wanted to do. I m…" at bounding box center [465, 192] width 358 height 23
click at [300, 200] on textarea "Spoke to Thomson on the phone as I was confused as to what he wanted to do. I m…" at bounding box center [465, 192] width 358 height 23
type textarea "Spoke to Thomson on the phone as I was confused as to what he wanted to do. I m…"
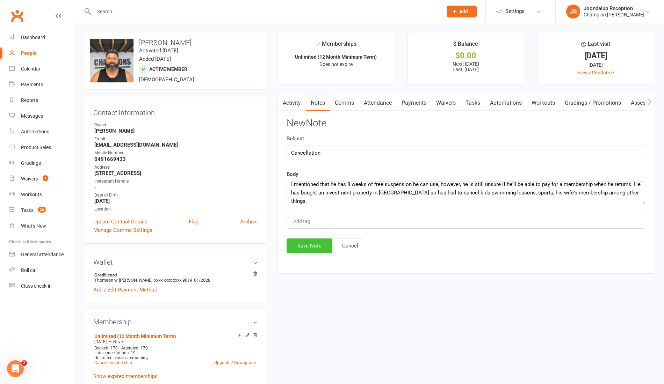
click at [300, 243] on button "Save Note" at bounding box center [309, 246] width 46 height 15
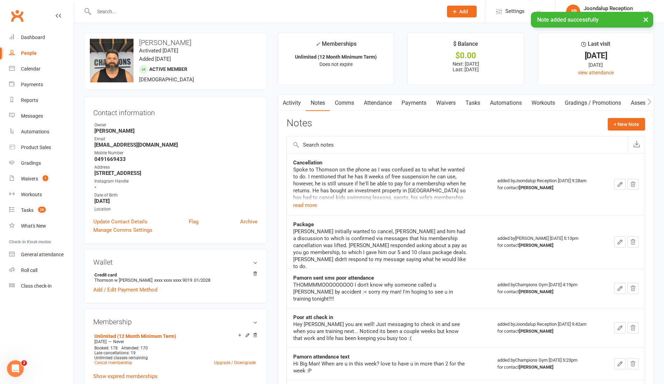
click at [347, 107] on link "Comms" at bounding box center [344, 103] width 29 height 16
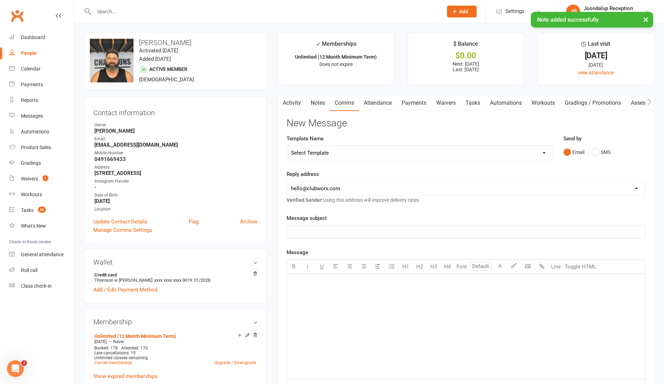
click at [427, 156] on select "Select Template [Email] Goal Setting Template [SMS] 14 days absence [Email] 202…" at bounding box center [419, 153] width 265 height 14
select select "6"
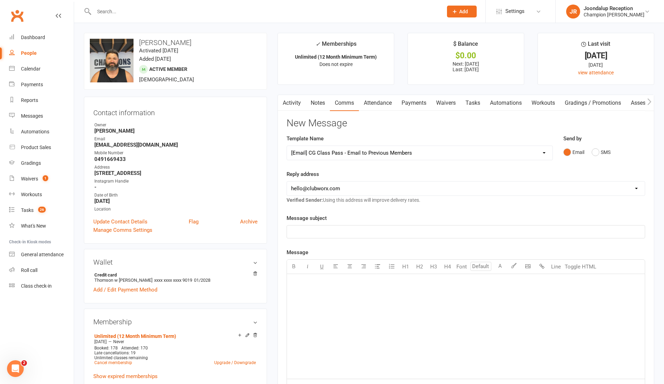
click at [287, 146] on select "Select Template [Email] Goal Setting Template [SMS] 14 days absence [Email] 202…" at bounding box center [419, 153] width 265 height 14
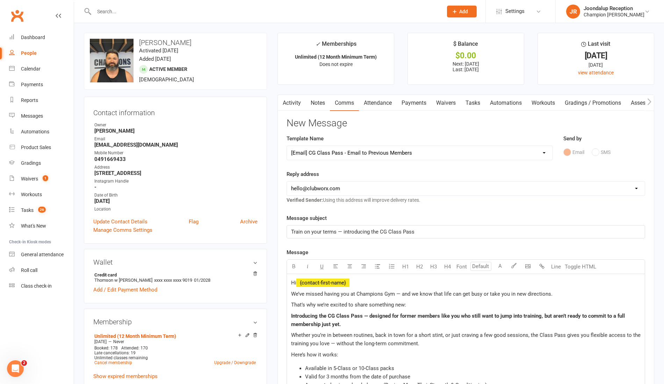
click at [373, 188] on select "[EMAIL_ADDRESS][DOMAIN_NAME] [EMAIL_ADDRESS][DOMAIN_NAME] [PERSON_NAME][EMAIL_A…" at bounding box center [466, 189] width 358 height 14
select select "1"
click at [287, 182] on select "[EMAIL_ADDRESS][DOMAIN_NAME] [EMAIL_ADDRESS][DOMAIN_NAME] [PERSON_NAME][EMAIL_A…" at bounding box center [466, 189] width 358 height 14
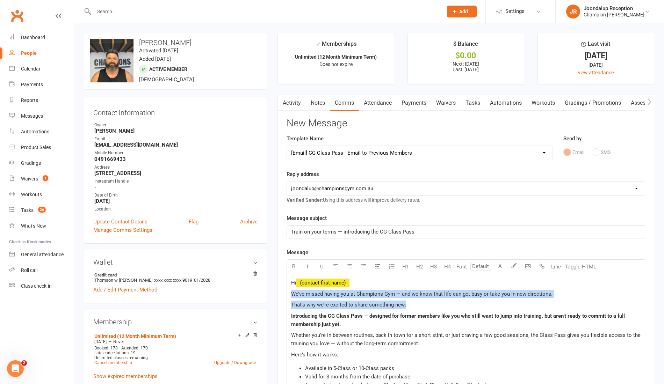
drag, startPoint x: 408, startPoint y: 304, endPoint x: 288, endPoint y: 291, distance: 121.2
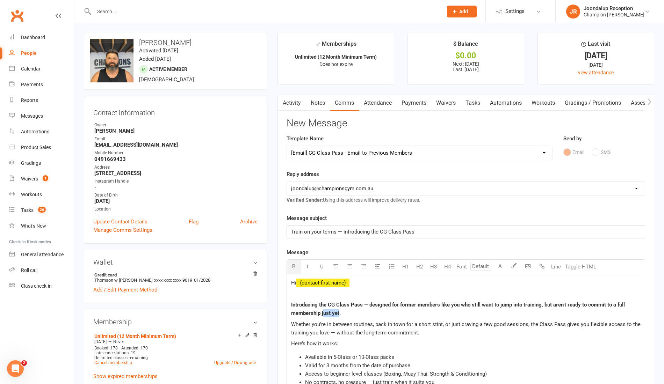
drag, startPoint x: 338, startPoint y: 313, endPoint x: 322, endPoint y: 314, distance: 16.1
click at [322, 314] on span "— designed for former members like you who still want to jump into training, bu…" at bounding box center [458, 309] width 335 height 15
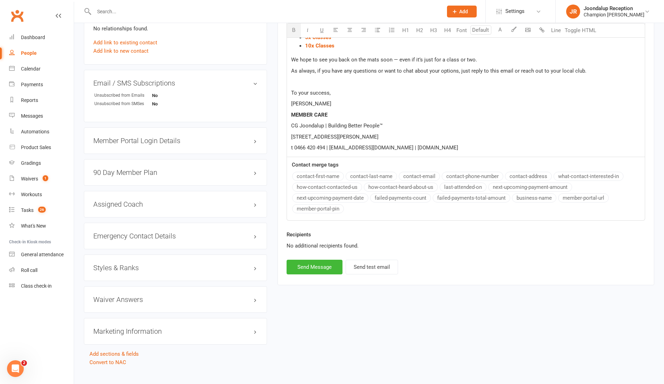
scroll to position [474, 0]
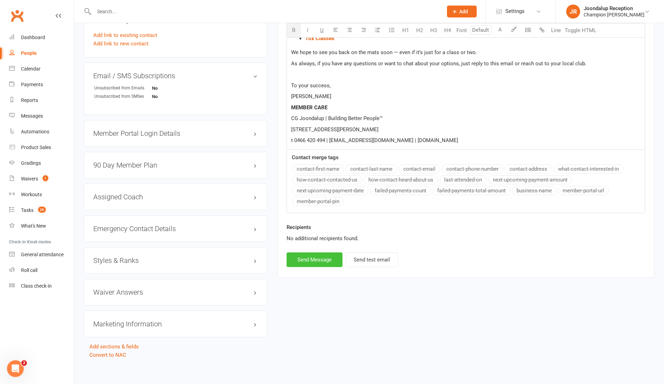
click at [304, 258] on button "Send Message" at bounding box center [314, 260] width 56 height 15
select select
select select "0"
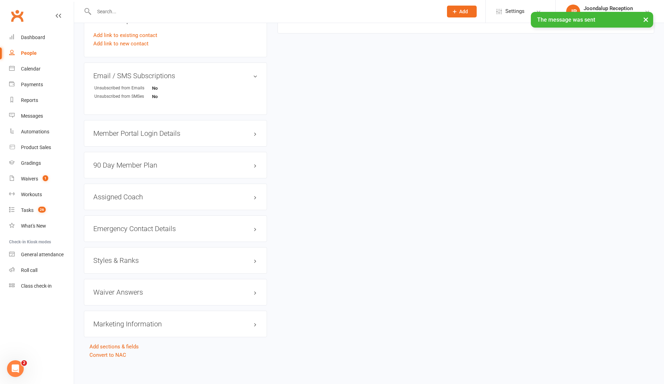
click at [216, 8] on input "text" at bounding box center [265, 12] width 346 height 10
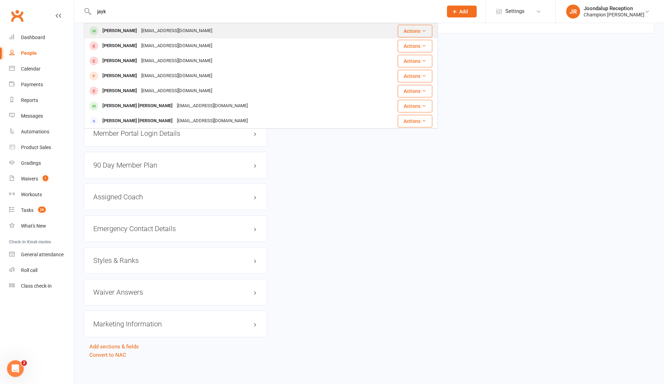
type input "jayk"
click at [198, 29] on div "[EMAIL_ADDRESS][DOMAIN_NAME]" at bounding box center [176, 31] width 75 height 10
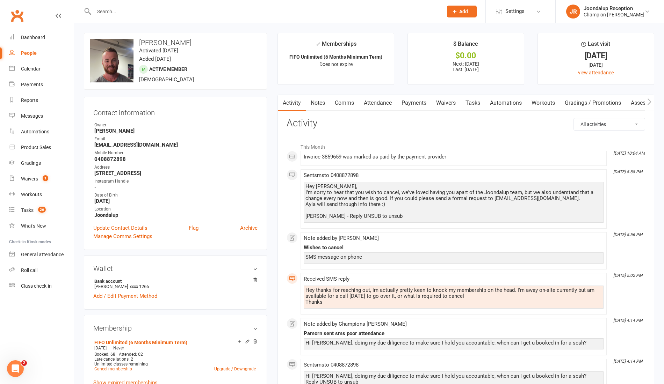
click at [329, 108] on link "Notes" at bounding box center [318, 103] width 24 height 16
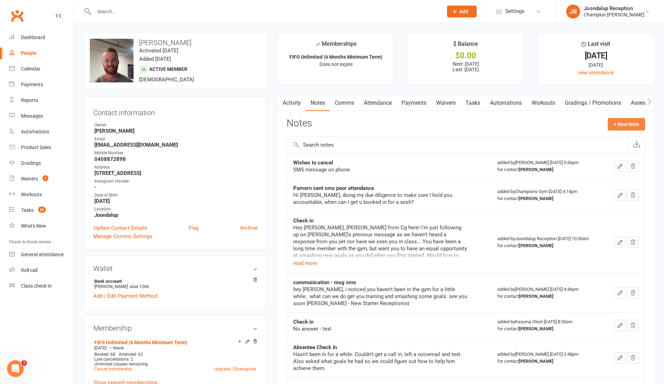
click at [620, 122] on button "+ New Note" at bounding box center [625, 124] width 37 height 13
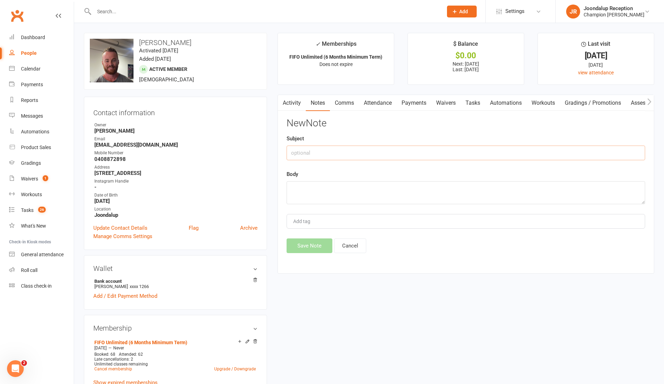
click at [346, 146] on input "text" at bounding box center [465, 153] width 358 height 15
type input "Cancellation"
click at [329, 201] on textarea at bounding box center [465, 192] width 358 height 23
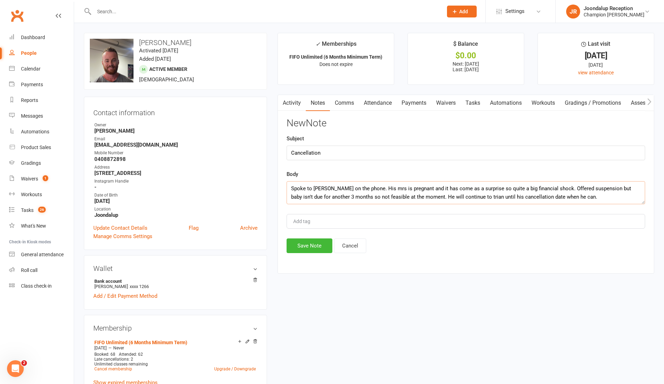
click at [456, 199] on textarea "Spoke to [PERSON_NAME] on the phone. His mrs is pregnant and it has come as a s…" at bounding box center [465, 192] width 358 height 23
click at [541, 193] on textarea "Spoke to [PERSON_NAME] on the phone. His mrs is pregnant and it has come as a s…" at bounding box center [465, 192] width 358 height 23
click at [543, 189] on textarea "Spoke to [PERSON_NAME] on the phone. His mrs is pregnant and it has come as a s…" at bounding box center [465, 192] width 358 height 23
type textarea "Spoke to [PERSON_NAME] on the phone. His mrs is pregnant and it has come as a s…"
click at [310, 242] on button "Save Note" at bounding box center [309, 246] width 46 height 15
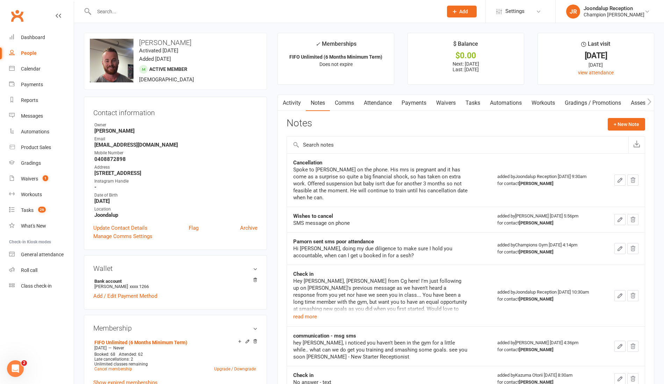
click at [161, 15] on input "text" at bounding box center [265, 12] width 346 height 10
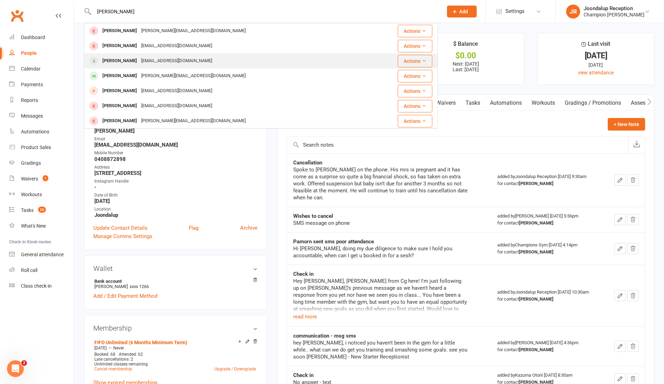
type input "[PERSON_NAME]"
click at [150, 62] on div "[EMAIL_ADDRESS][DOMAIN_NAME]" at bounding box center [176, 61] width 75 height 10
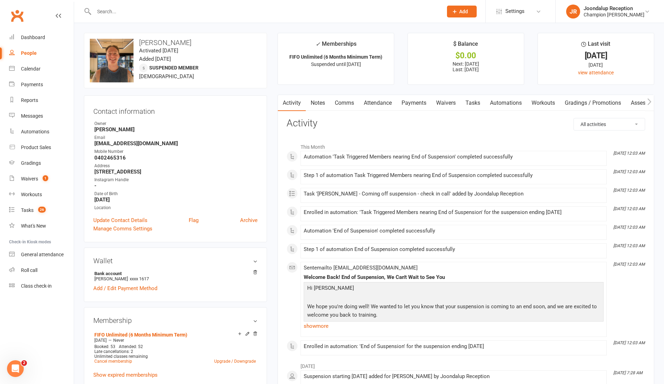
click at [321, 102] on link "Notes" at bounding box center [318, 103] width 24 height 16
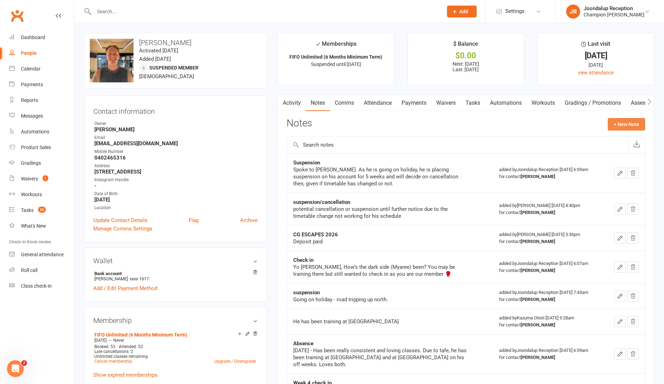
click at [612, 120] on button "+ New Note" at bounding box center [625, 124] width 37 height 13
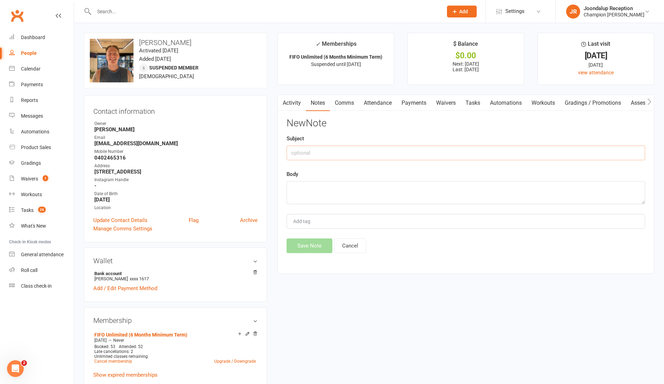
click at [379, 159] on input "text" at bounding box center [465, 153] width 358 height 15
type input "Cancellation"
click at [371, 186] on textarea at bounding box center [465, 192] width 358 height 23
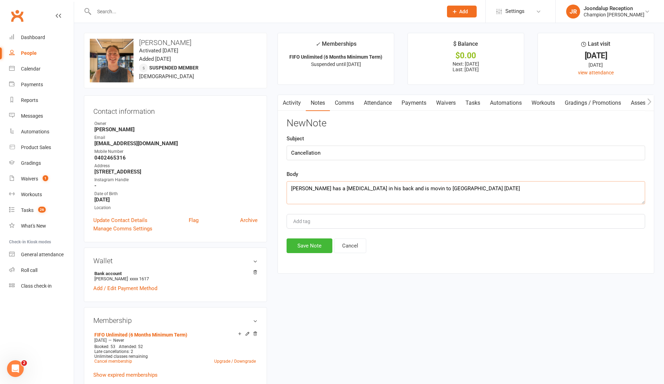
click at [408, 191] on textarea "[PERSON_NAME] has a [MEDICAL_DATA] in his back and is movin to [GEOGRAPHIC_DATA…" at bounding box center [465, 192] width 358 height 23
click at [506, 191] on textarea "[PERSON_NAME] has a [MEDICAL_DATA] in his back and is moving to [GEOGRAPHIC_DAT…" at bounding box center [465, 192] width 358 height 23
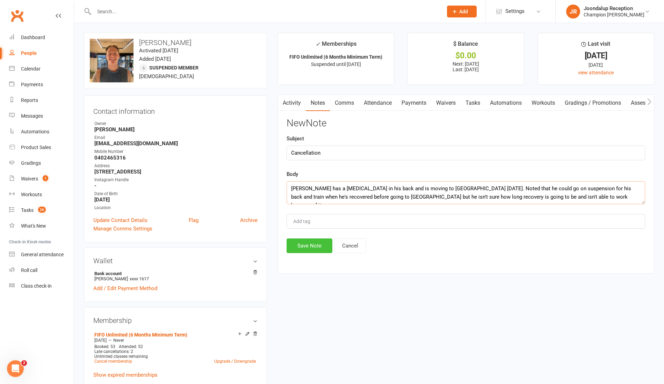
type textarea "[PERSON_NAME] has a [MEDICAL_DATA] in his back and is moving to [GEOGRAPHIC_DAT…"
click at [319, 249] on button "Save Note" at bounding box center [309, 246] width 46 height 15
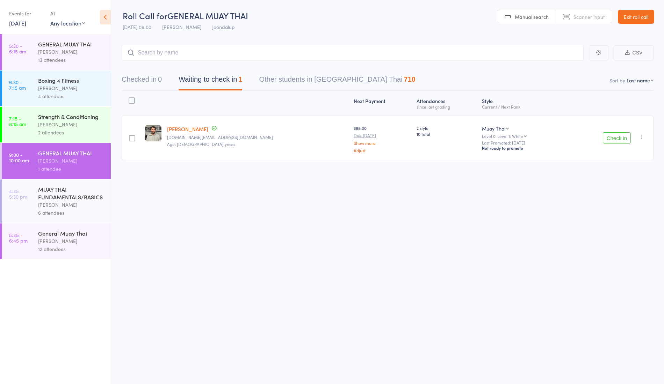
click at [614, 131] on div "Check in Check in Promote Send message Add Note Add Task Add Flag Remove Mark a…" at bounding box center [608, 138] width 90 height 45
click at [614, 134] on button "Check in" at bounding box center [616, 137] width 28 height 11
